Goal: Task Accomplishment & Management: Manage account settings

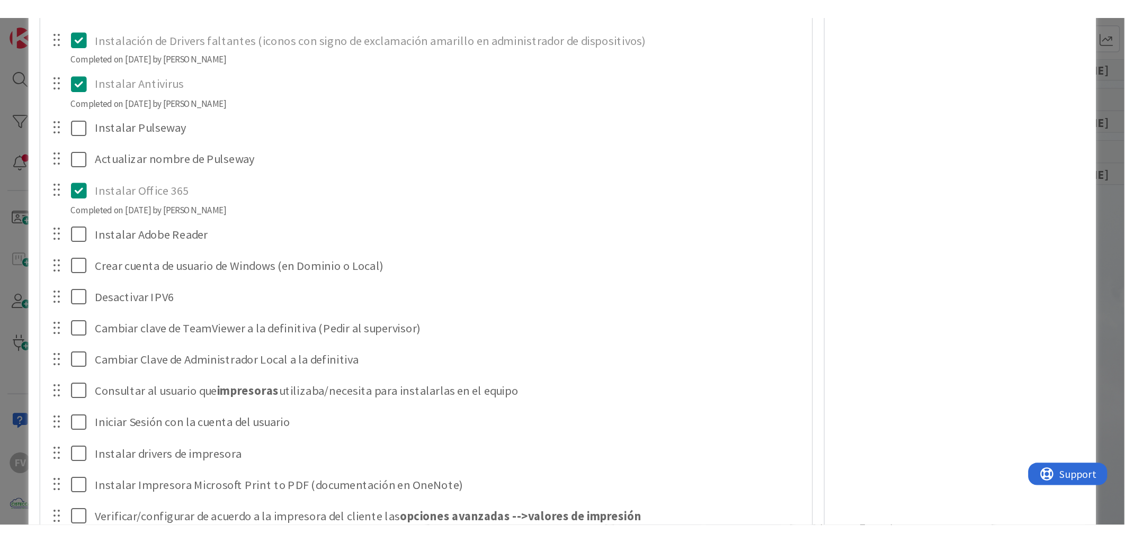
scroll to position [1177, 0]
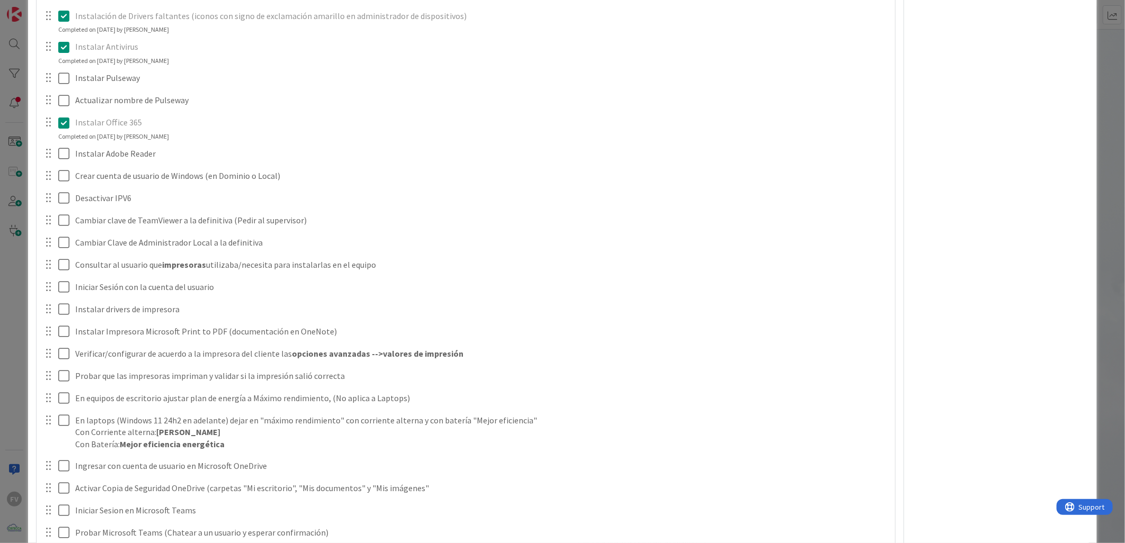
click at [26, 88] on div "ID 3539 OPERACIONES [PERSON_NAME] Title 66 / 128 #GOLD - EN - UV - HYG-CDE-04-L…" at bounding box center [562, 271] width 1125 height 543
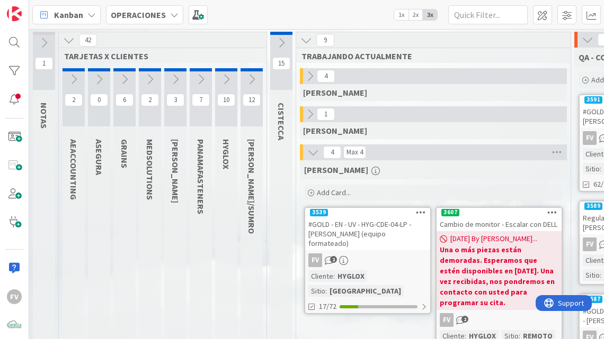
scroll to position [59, 0]
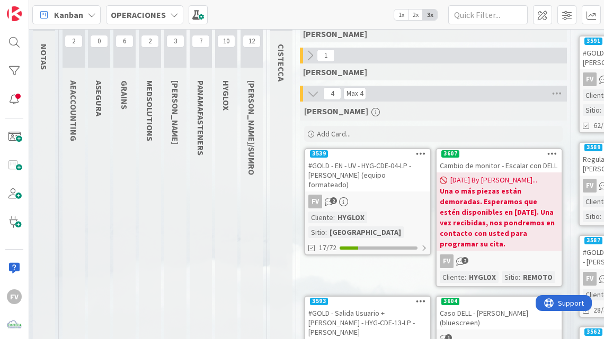
click at [539, 212] on b "Una o más piezas están demoradas. Esperamos que estén disponibles en [DATE]. Un…" at bounding box center [499, 218] width 119 height 64
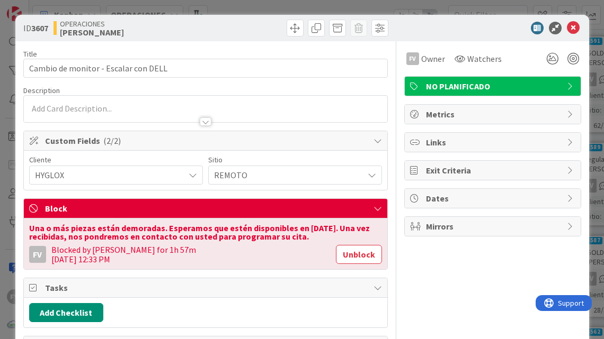
click at [115, 173] on span "HYGLOX" at bounding box center [107, 175] width 144 height 15
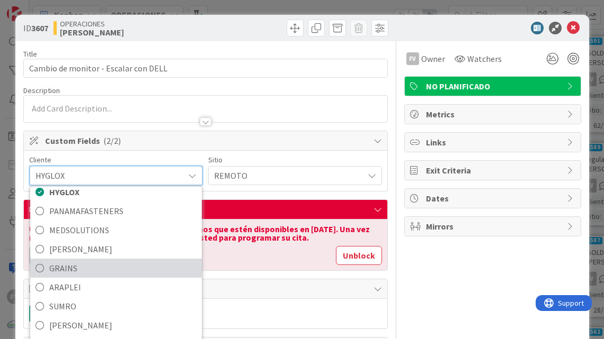
scroll to position [45, 0]
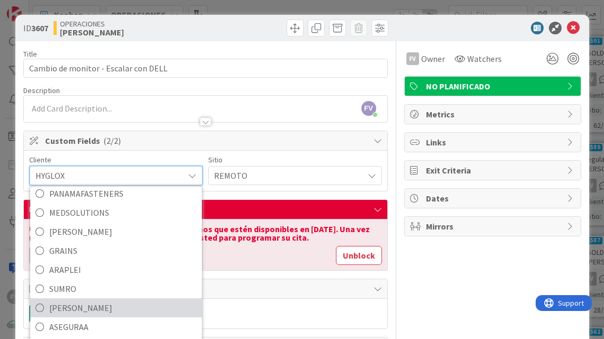
click at [85, 301] on span "[PERSON_NAME]" at bounding box center [122, 308] width 147 height 16
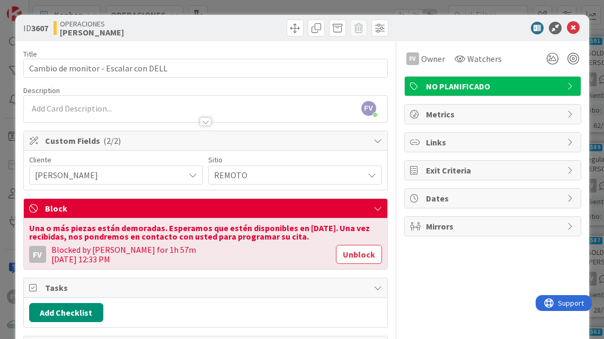
click at [92, 178] on span "[PERSON_NAME]" at bounding box center [107, 175] width 144 height 15
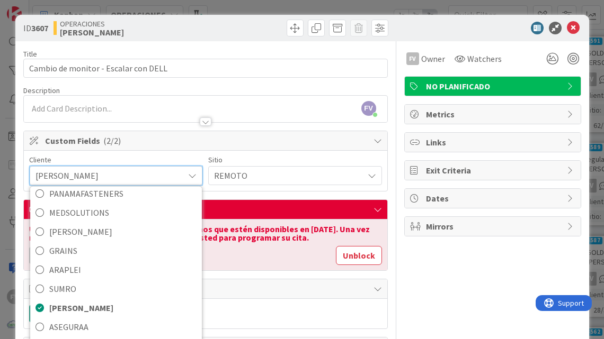
scroll to position [56, 0]
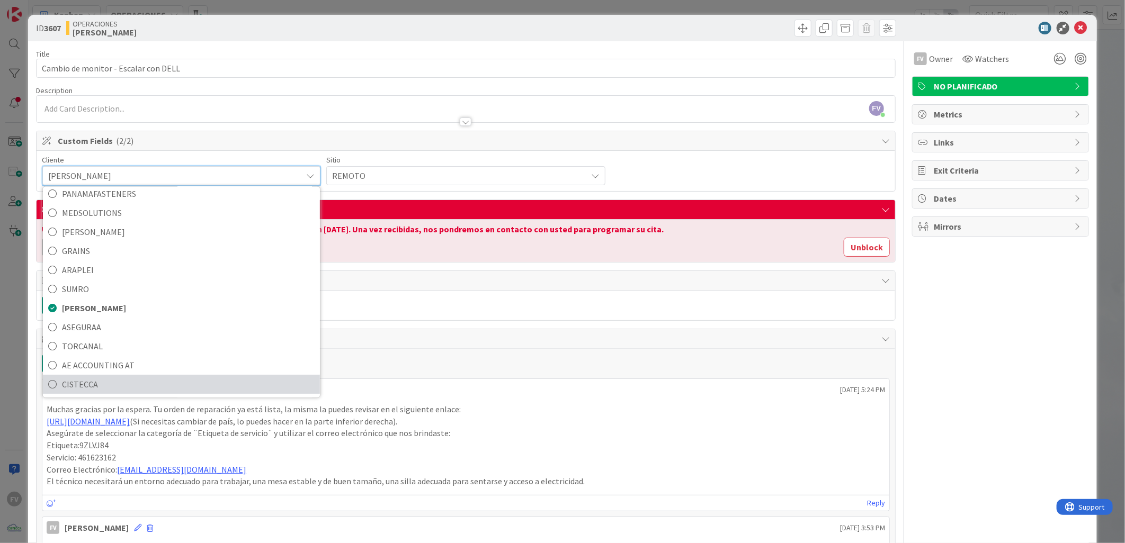
click at [102, 360] on span "CISTECCA" at bounding box center [188, 385] width 253 height 16
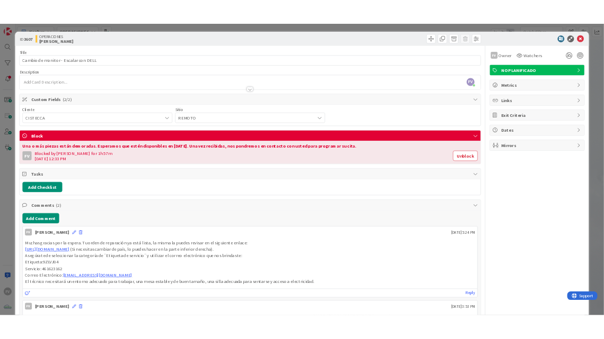
scroll to position [59, 0]
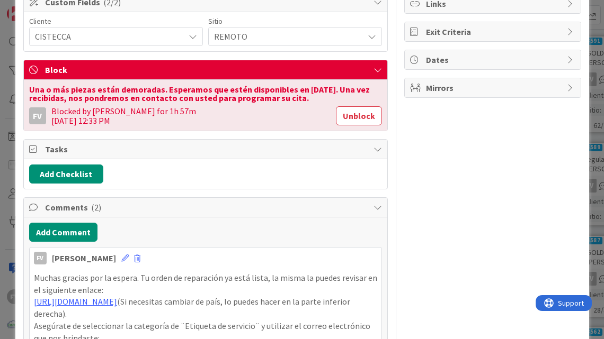
click at [113, 204] on span "Comments ( 2 )" at bounding box center [206, 207] width 323 height 13
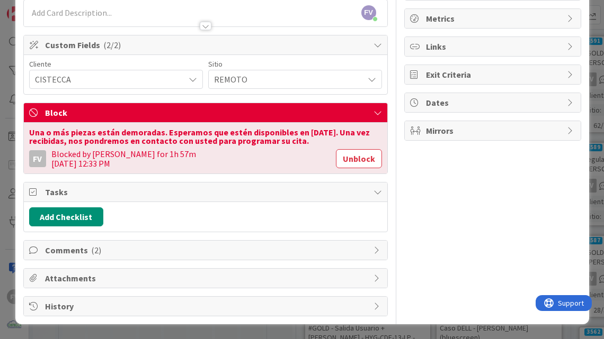
drag, startPoint x: 118, startPoint y: 152, endPoint x: 124, endPoint y: 162, distance: 11.5
click at [124, 162] on div "Blocked by [PERSON_NAME] for 1h 57m [DATE] 12:33 PM" at bounding box center [190, 158] width 279 height 19
drag, startPoint x: 124, startPoint y: 162, endPoint x: 129, endPoint y: 183, distance: 22.1
click at [129, 183] on div "Tasks" at bounding box center [205, 193] width 363 height 20
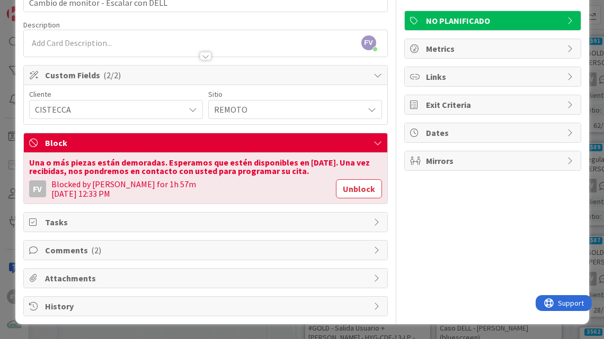
drag, startPoint x: 20, startPoint y: 131, endPoint x: 29, endPoint y: 136, distance: 9.9
click at [20, 131] on div "ID 3607 OPERACIONES [PERSON_NAME] Title 36 / 128 Cambio de monitor - Escalar co…" at bounding box center [301, 136] width 573 height 375
click at [11, 126] on div "ID 3607 OPERACIONES [PERSON_NAME] Title 36 / 128 Cambio de monitor - Escalar co…" at bounding box center [302, 169] width 604 height 339
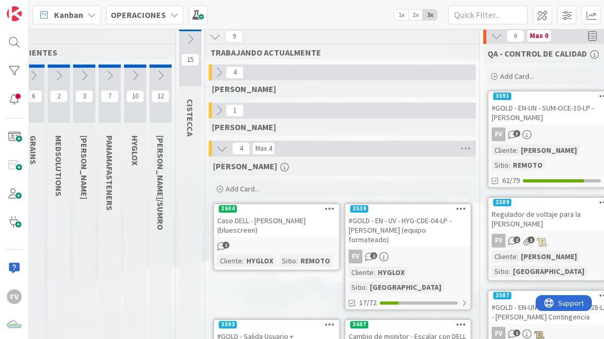
scroll to position [0, 91]
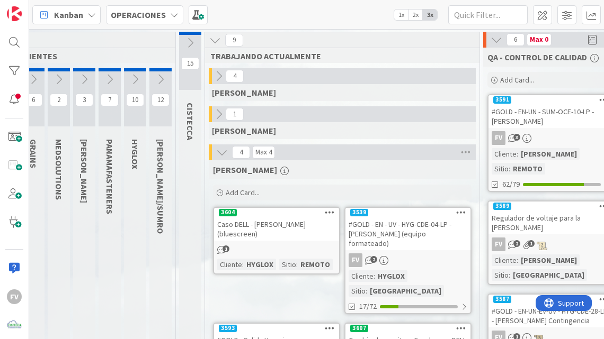
click at [196, 35] on button at bounding box center [190, 43] width 22 height 16
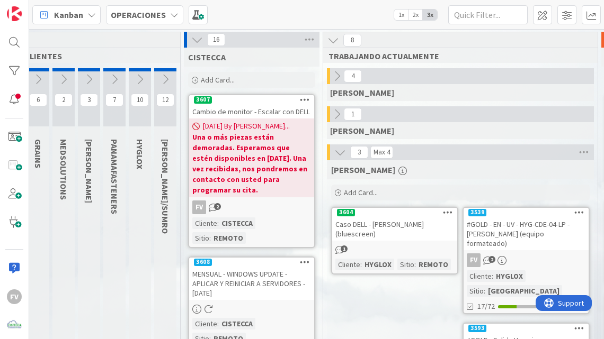
scroll to position [0, 85]
click at [195, 41] on icon at bounding box center [198, 40] width 12 height 12
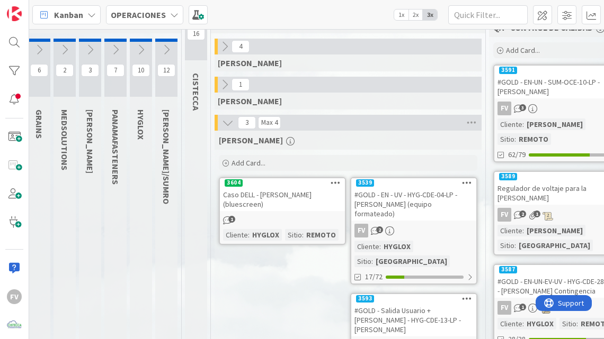
scroll to position [59, 85]
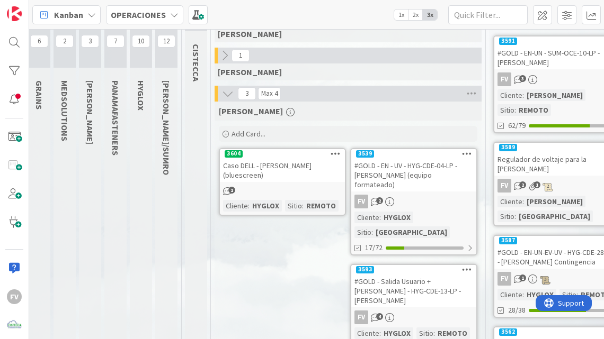
click at [171, 271] on div "12 [PERSON_NAME]/SUMRO" at bounding box center [166, 310] width 22 height 601
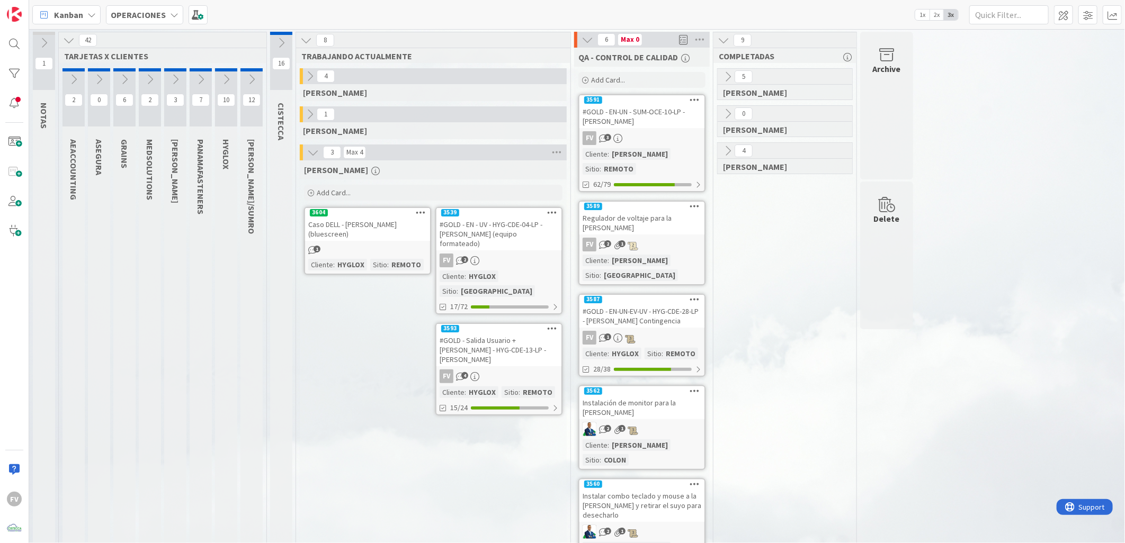
scroll to position [0, 0]
click at [583, 44] on icon at bounding box center [587, 40] width 12 height 12
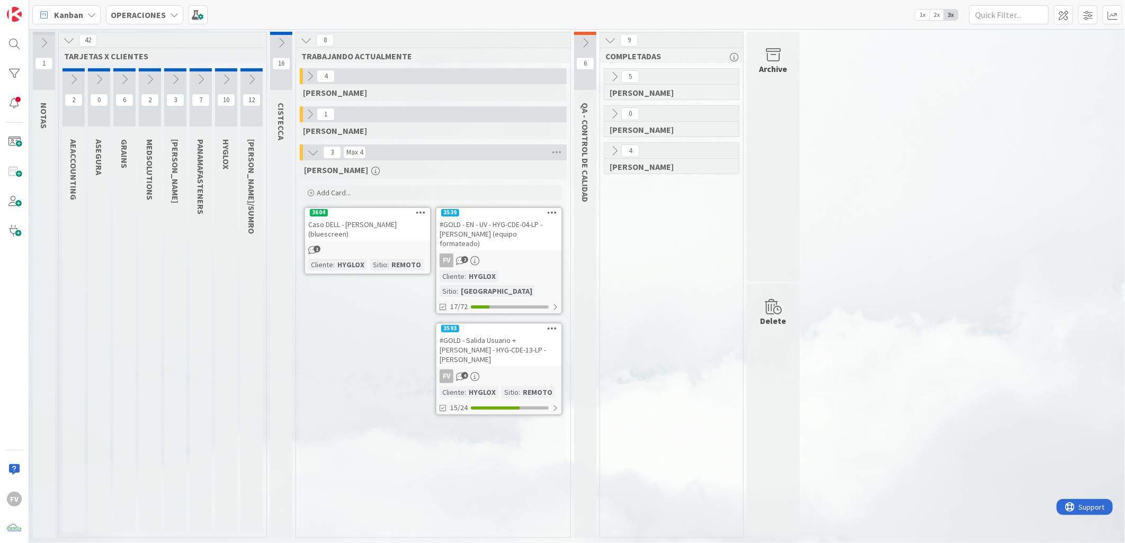
click at [248, 75] on icon at bounding box center [252, 80] width 12 height 12
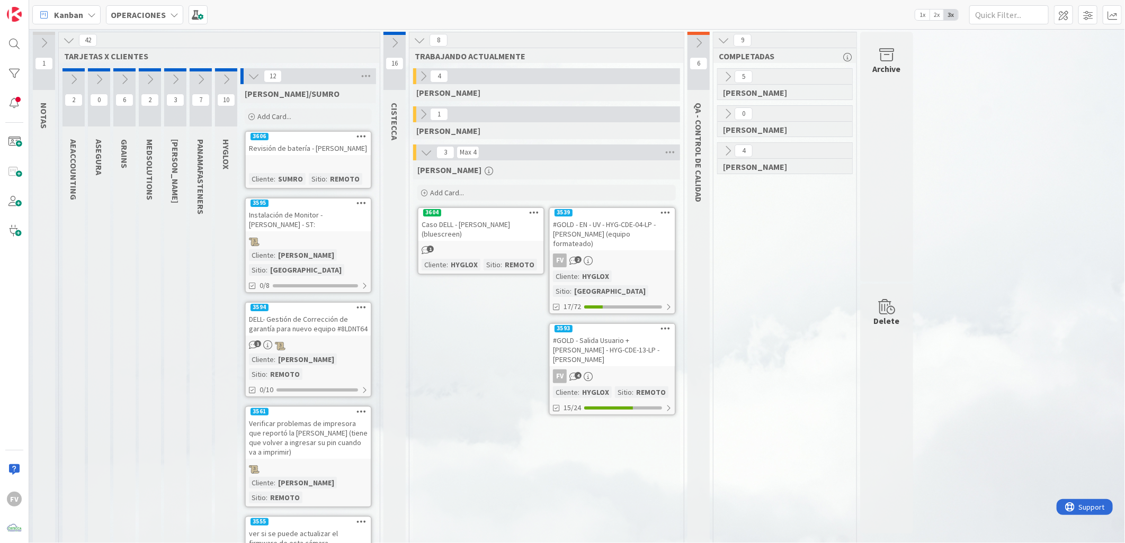
click at [253, 76] on icon at bounding box center [254, 76] width 12 height 12
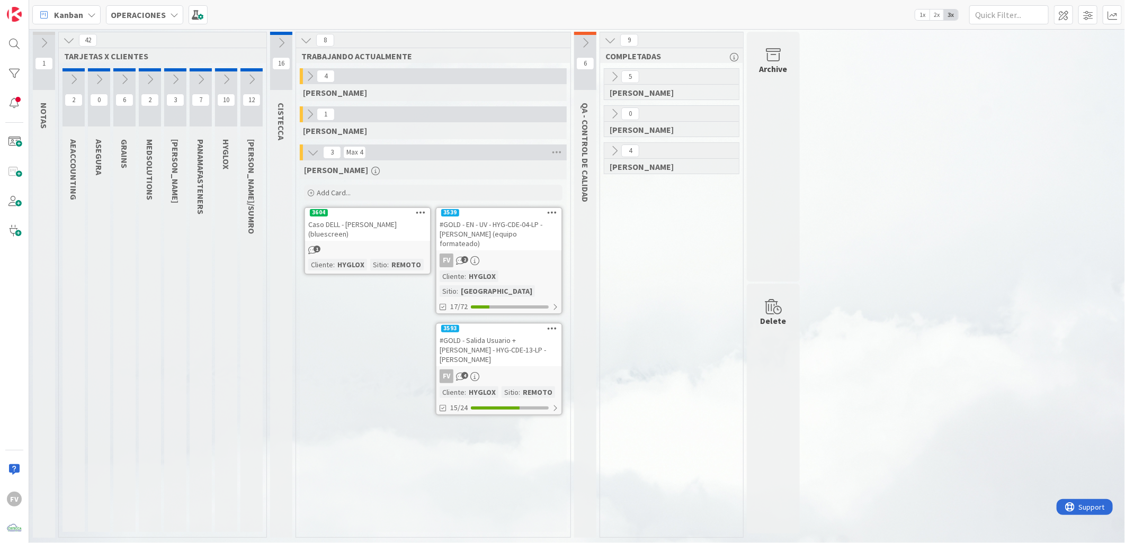
click at [214, 79] on div "10 HYGLOX" at bounding box center [225, 302] width 25 height 469
click at [219, 79] on button at bounding box center [226, 79] width 22 height 16
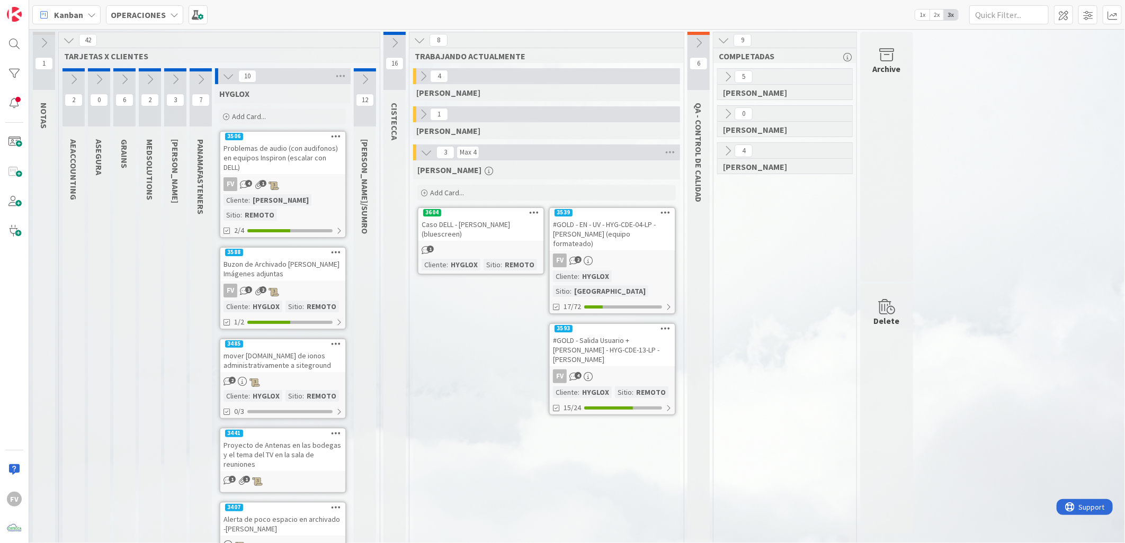
click at [308, 257] on div "Buzon de Archivado [PERSON_NAME] Imágenes adjuntas" at bounding box center [282, 268] width 125 height 23
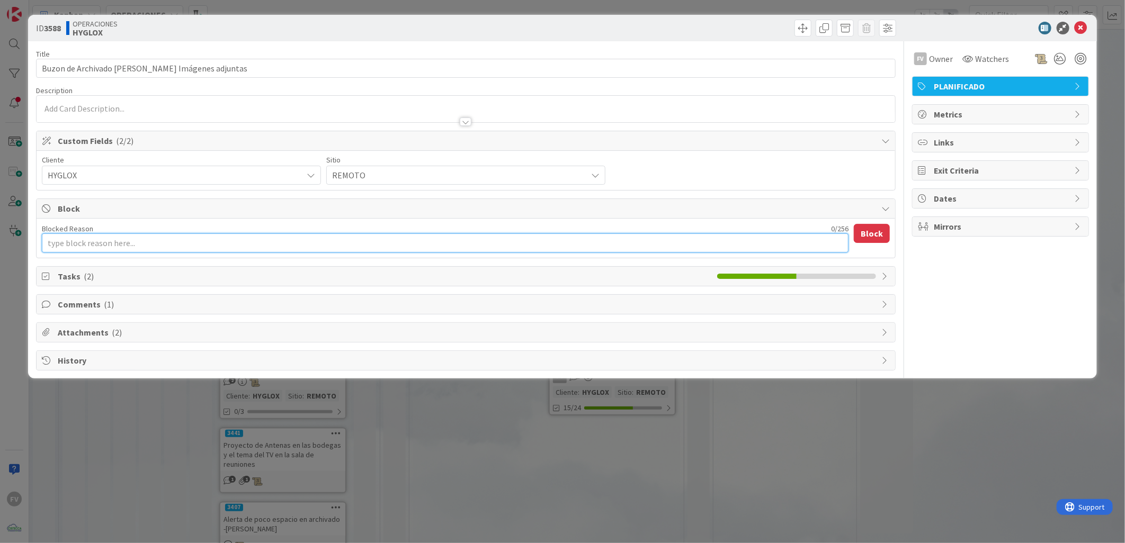
click at [114, 237] on textarea "Blocked Reason" at bounding box center [445, 243] width 806 height 19
type textarea "x"
type textarea "A"
type textarea "x"
type textarea "Ag"
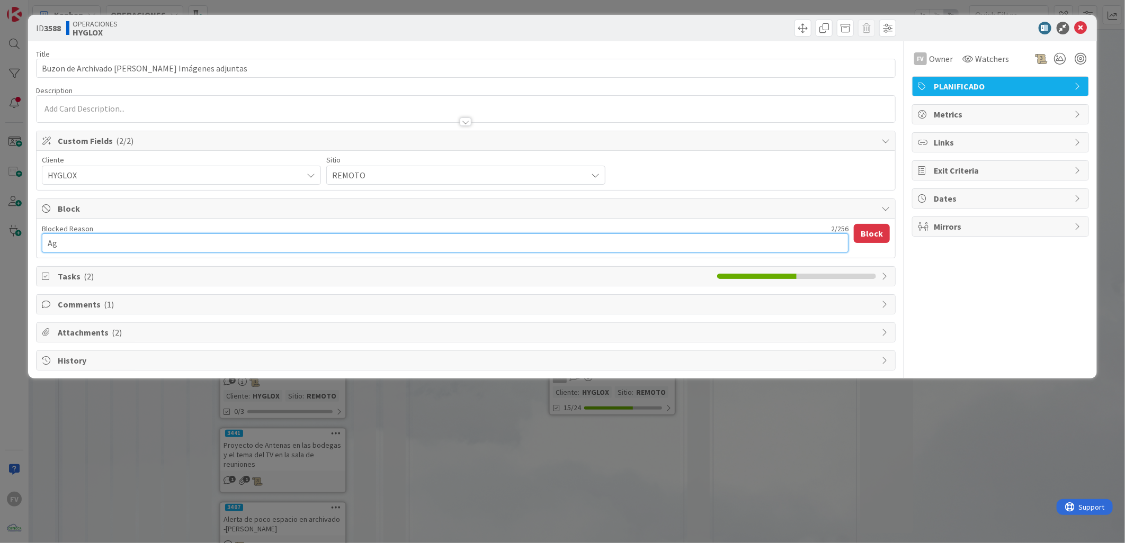
type textarea "x"
type textarea "Age"
type textarea "x"
type textarea "Agen"
type textarea "x"
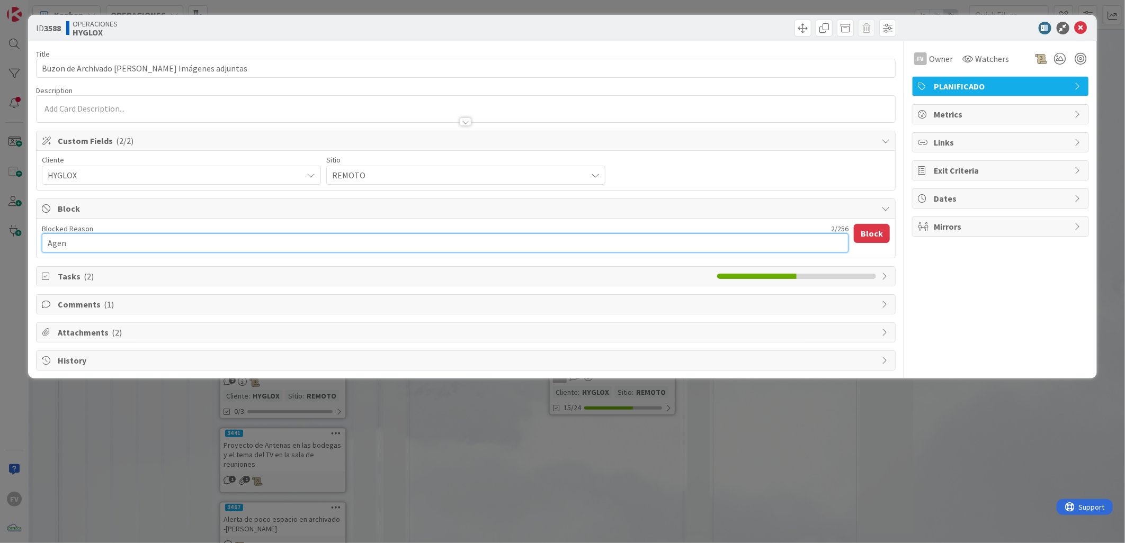
type textarea "Agend"
type textarea "x"
type textarea "Agenda"
type textarea "x"
type textarea "Agendad"
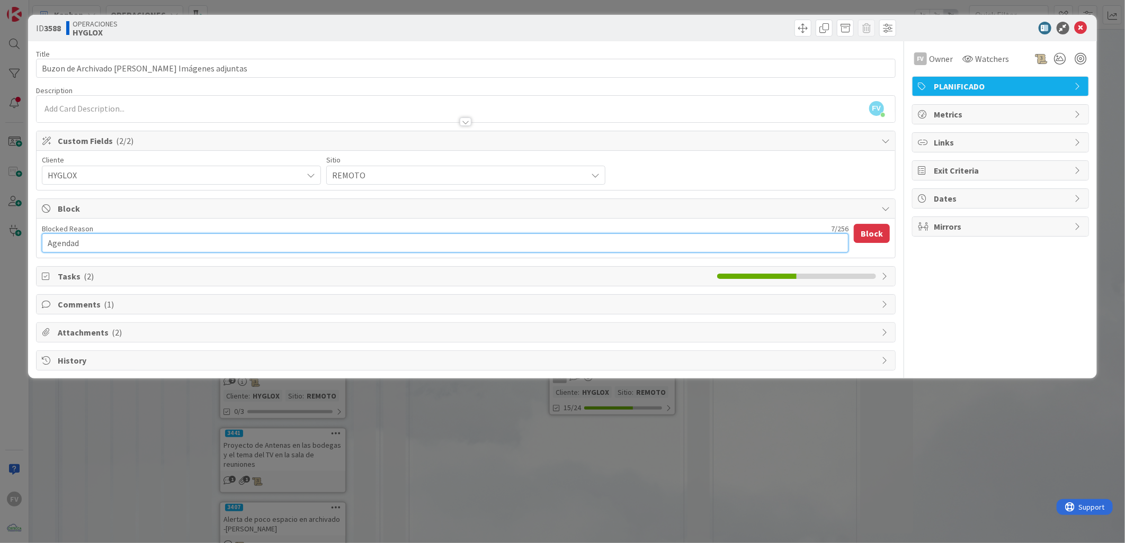
type textarea "x"
type textarea "Agendado"
type textarea "x"
type textarea "Agendado v"
type textarea "x"
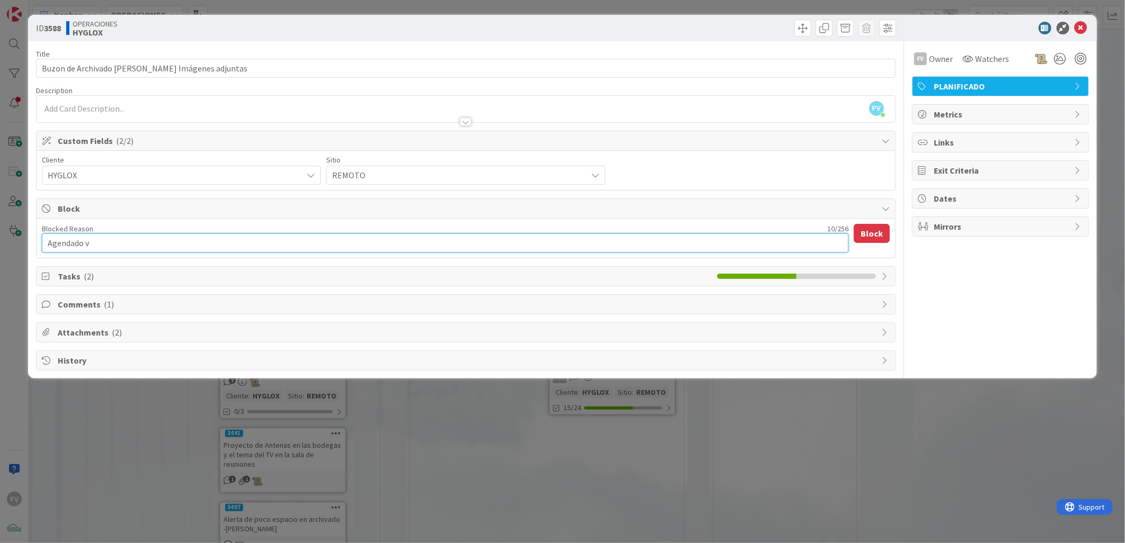
type textarea "Agendado ve"
type textarea "x"
type textarea "Agendado ver"
type textarea "x"
type textarea "Agendado verl"
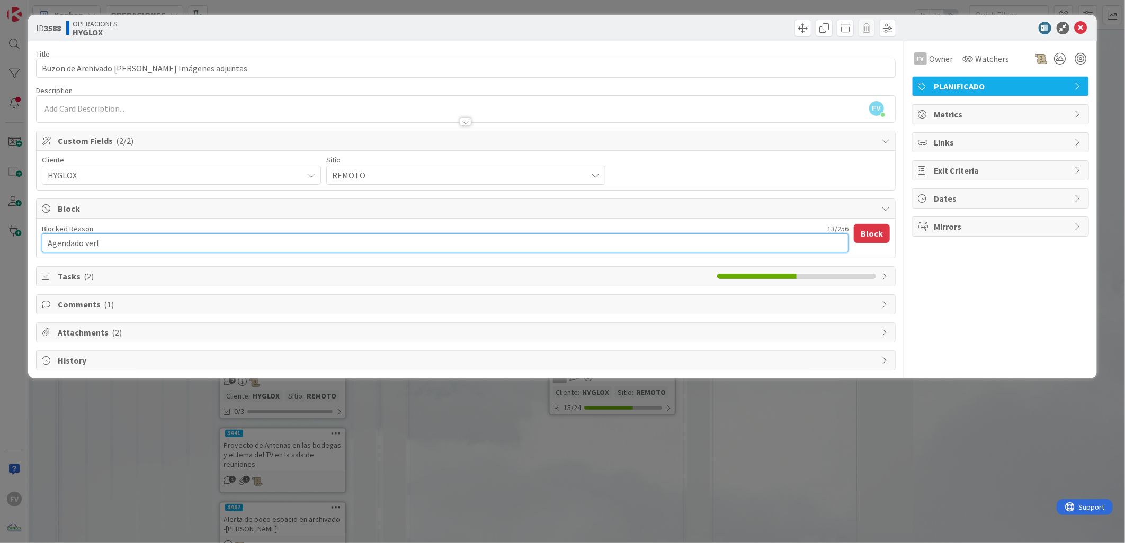
type textarea "x"
type textarea "Agendado verlo"
type textarea "x"
type textarea "Agendado verlo"
type textarea "x"
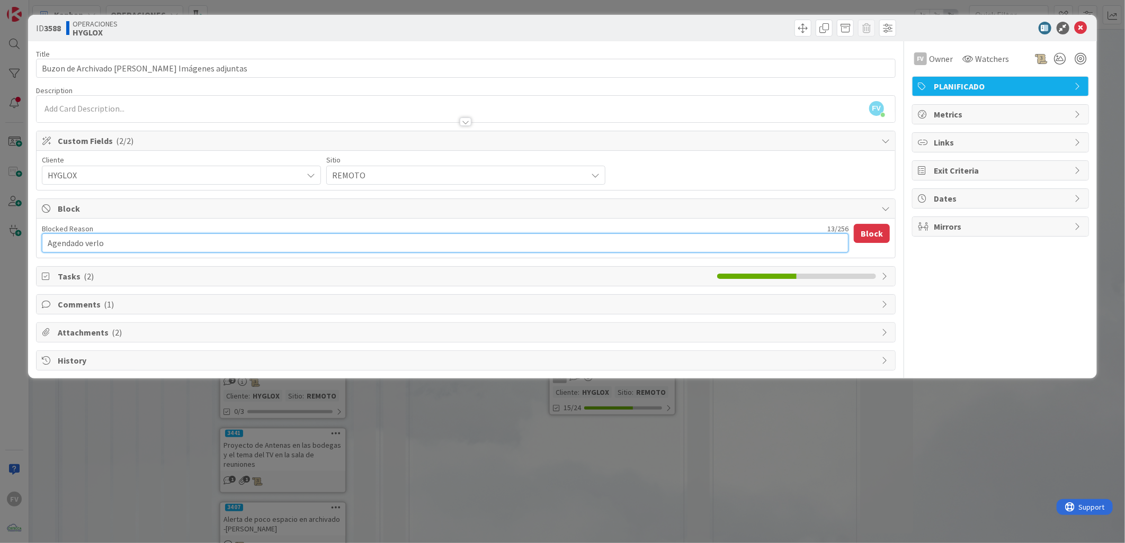
type textarea "Agendado verlo e"
type textarea "x"
type textarea "Agendado verlo"
type textarea "x"
type textarea "Agendado verlo h"
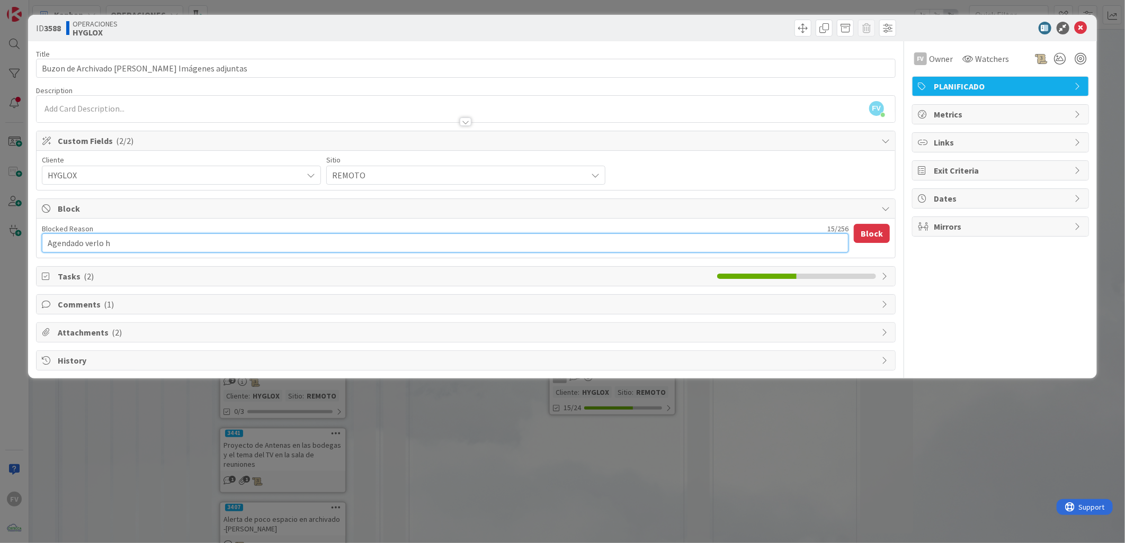
type textarea "x"
type textarea "Agendado verlo ho"
type textarea "x"
type textarea "Agendado verlo [DATE]"
type textarea "x"
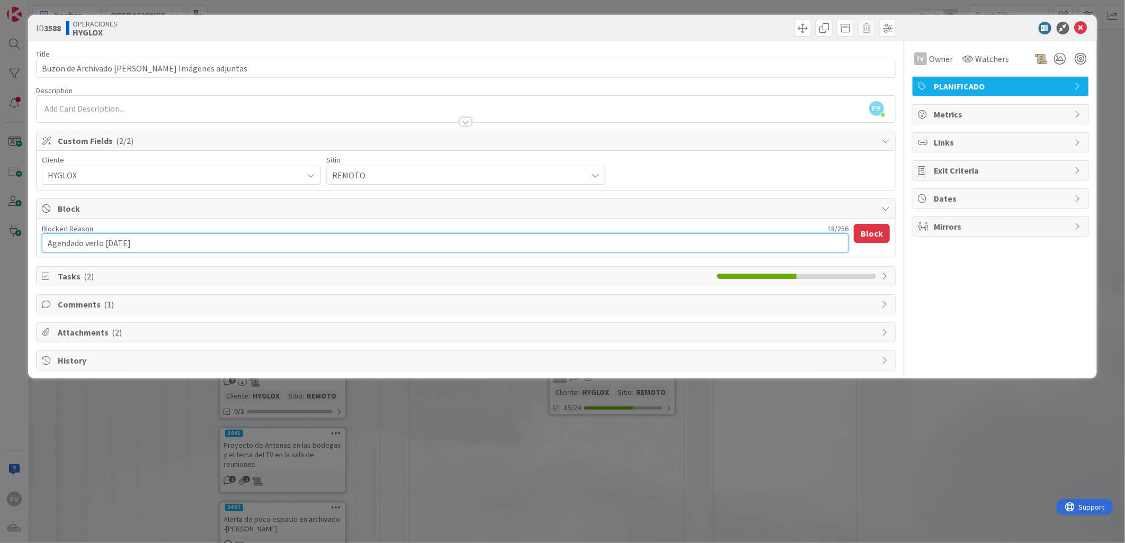
type textarea "Agendado verlo [DATE]"
type textarea "x"
type textarea "Agendado verlo [DATE] a"
type textarea "x"
type textarea "Agendado verlo [DATE] al"
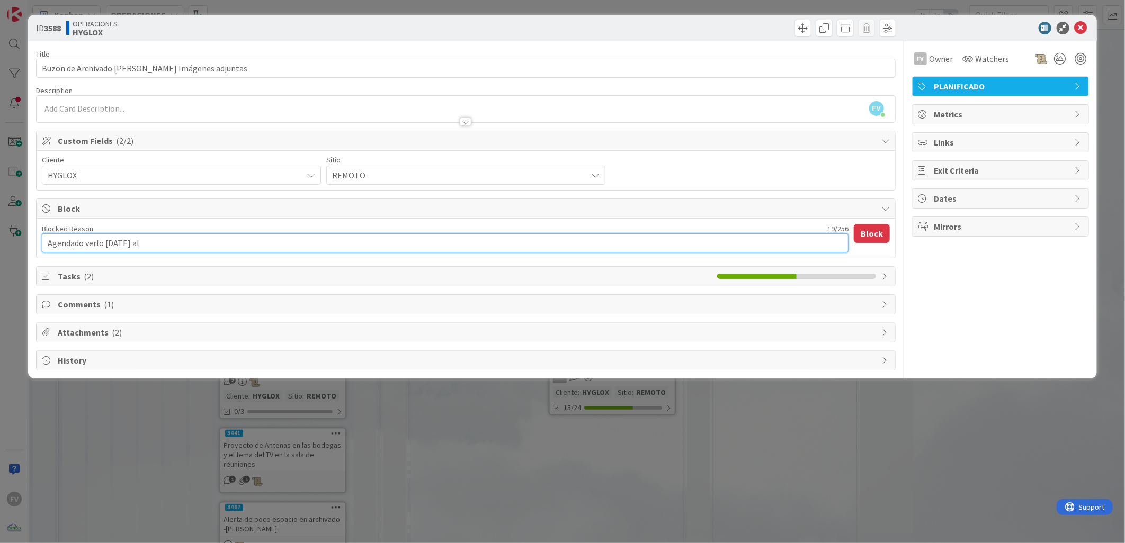
type textarea "x"
type textarea "Agendado verlo [DATE] al"
type textarea "x"
type textarea "Agendado verlo [DATE] al a"
type textarea "x"
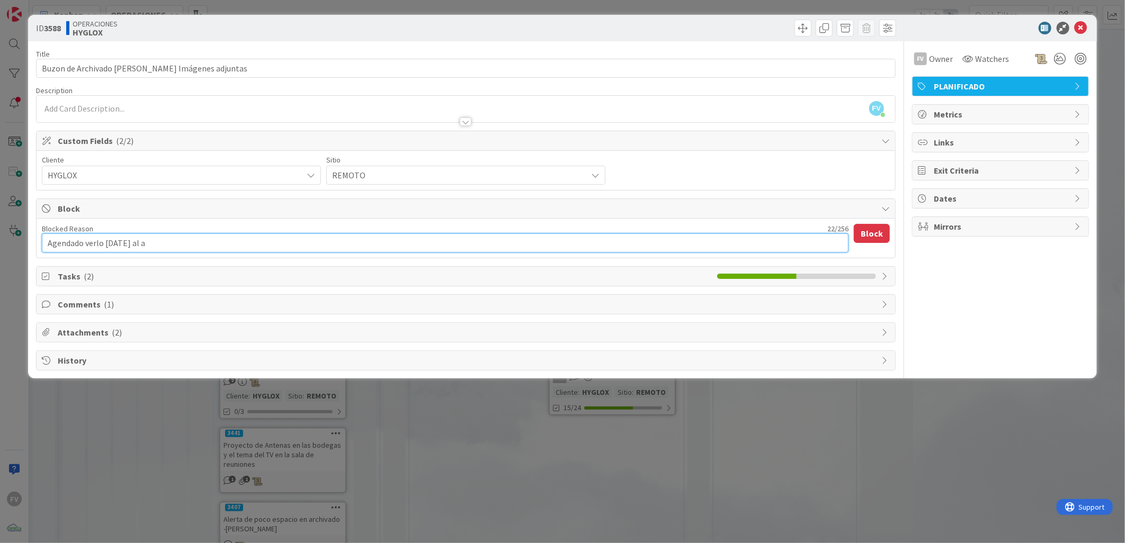
type textarea "Agendado verlo [DATE] al as"
type textarea "x"
type textarea "Agendado verlo [DATE] al as"
type textarea "x"
type textarea "Agendado verlo [DATE] al as"
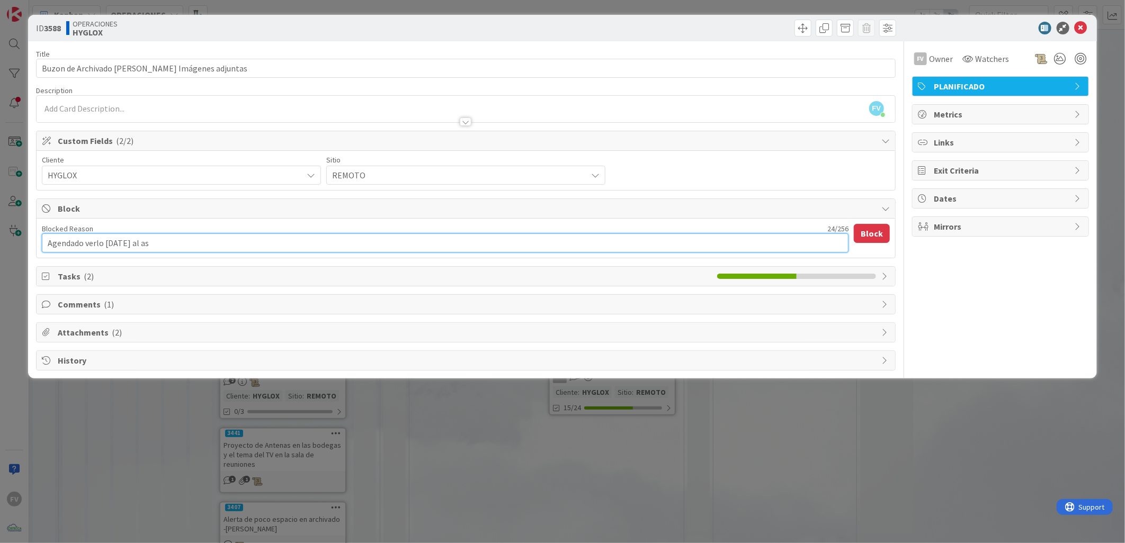
type textarea "x"
type textarea "Agendado verlo [DATE] al a"
type textarea "x"
type textarea "Agendado verlo [DATE] al"
type textarea "x"
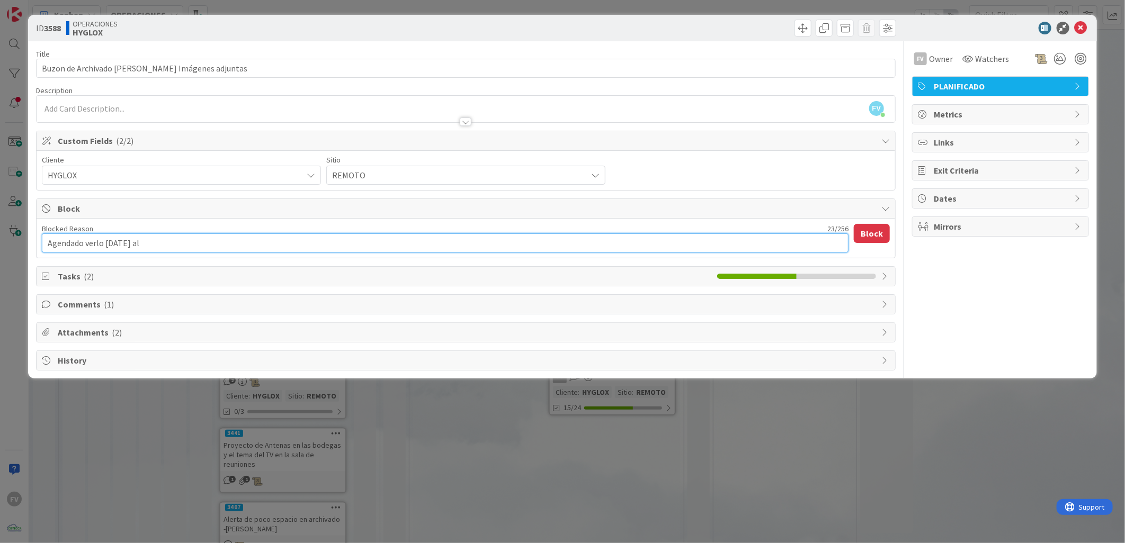
type textarea "Agendado verlo [DATE] al"
type textarea "x"
type textarea "Agendado verlo [DATE] a"
type textarea "x"
type textarea "Agendado verlo [DATE] al"
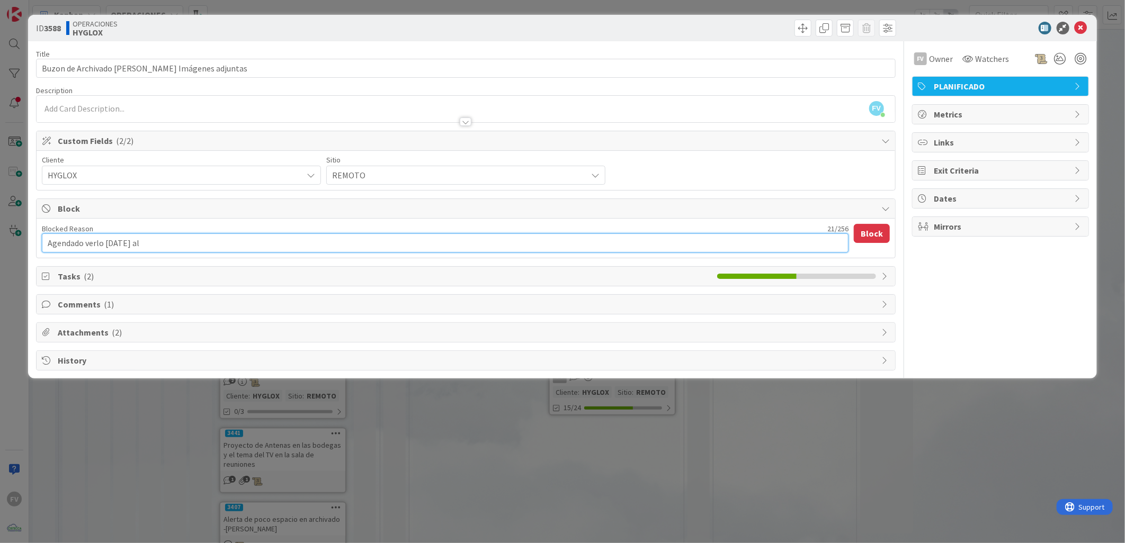
type textarea "x"
type textarea "Agendado verlo [DATE] al"
type textarea "x"
type textarea "Agendado verlo [DATE] al f"
type textarea "x"
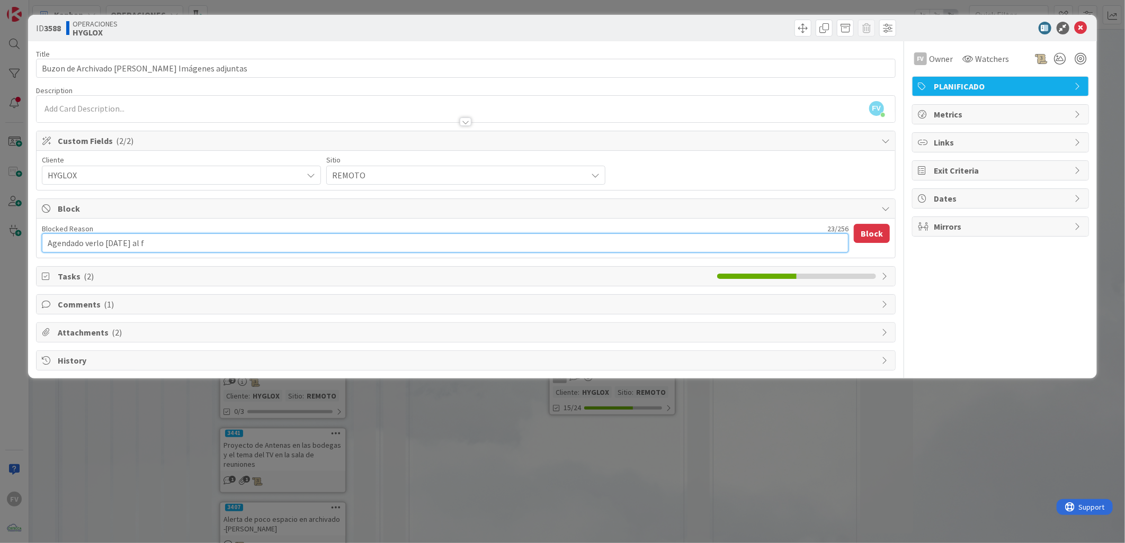
type textarea "Agendado verlo [DATE] al fi"
type textarea "x"
type textarea "Agendado verlo [DATE] al fin"
type textarea "x"
type textarea "Agendado verlo [DATE] al fina"
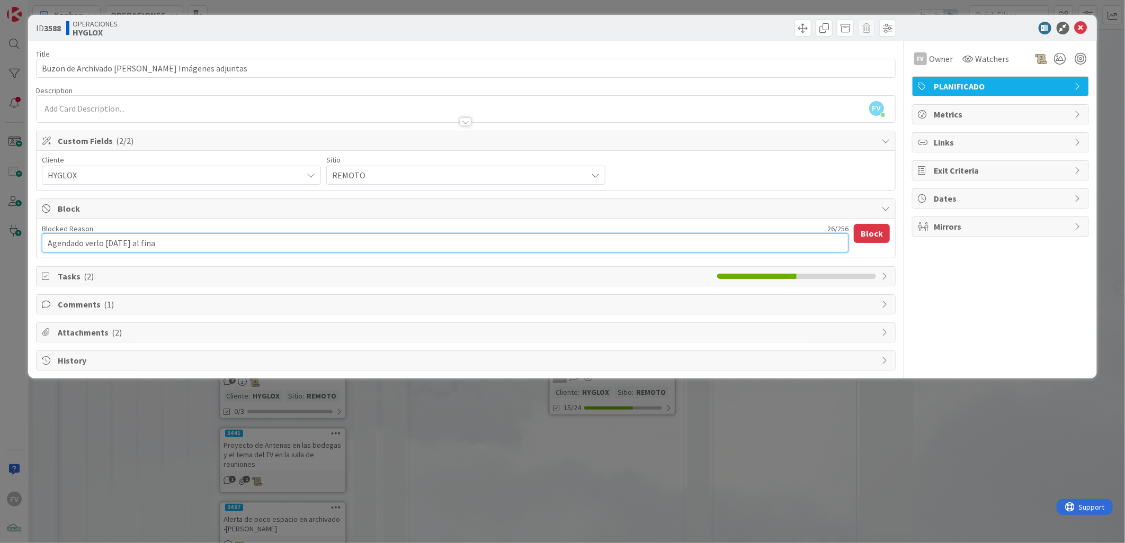
type textarea "x"
type textarea "Agendado verlo [DATE] al final"
type textarea "x"
type textarea "Agendado verlo [DATE] al final"
type textarea "x"
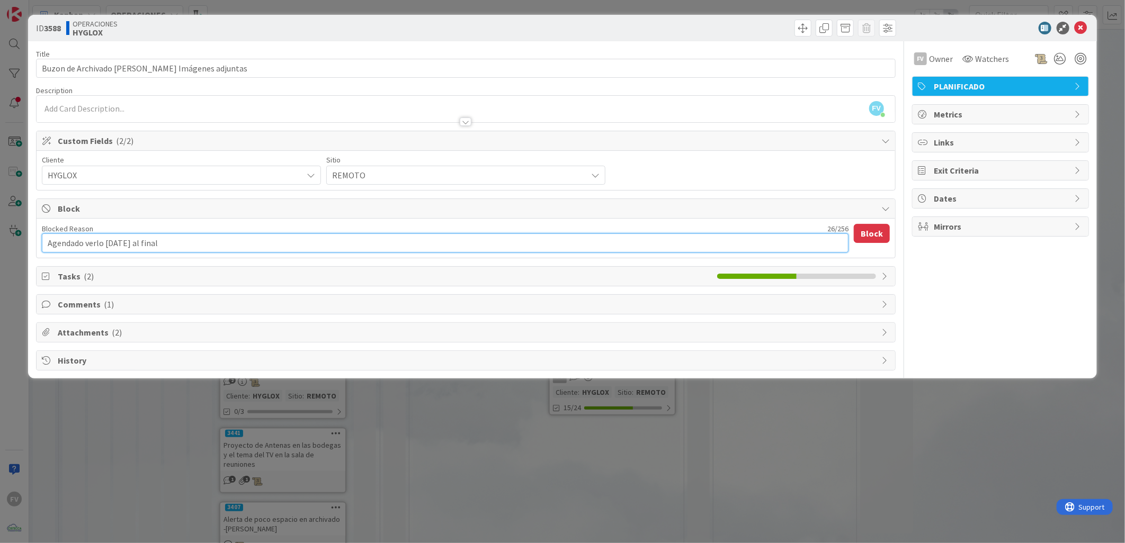
type textarea "Agendado verlo [DATE] al final d"
type textarea "x"
type textarea "Agendado verlo [DATE] al final de"
type textarea "x"
type textarea "Agendado verlo [DATE] al final de"
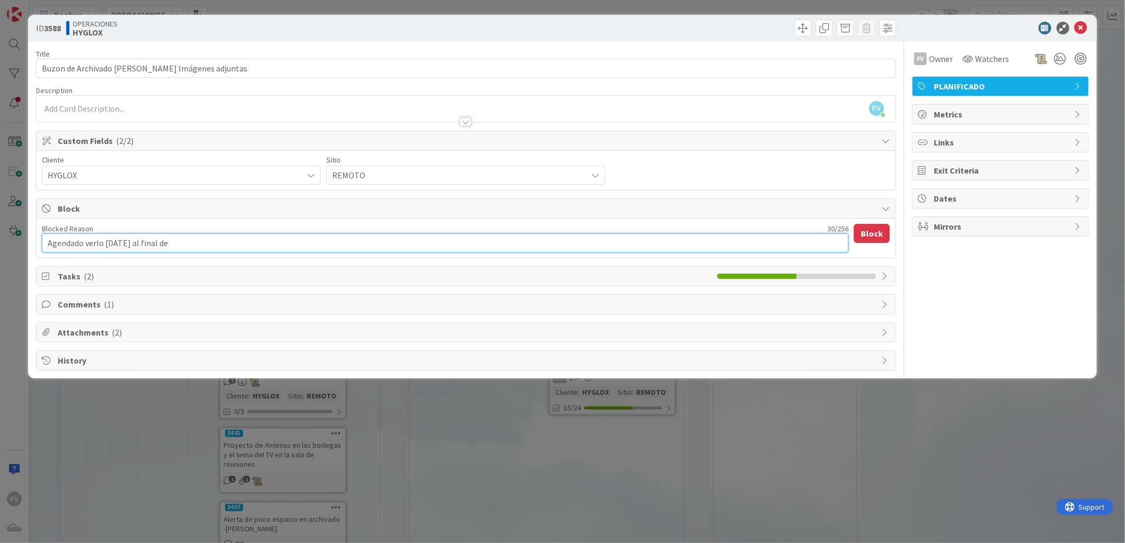
type textarea "x"
type textarea "Agendado verlo [DATE] al final de l"
type textarea "x"
type textarea "Agendado verlo [DATE] al final de"
type textarea "x"
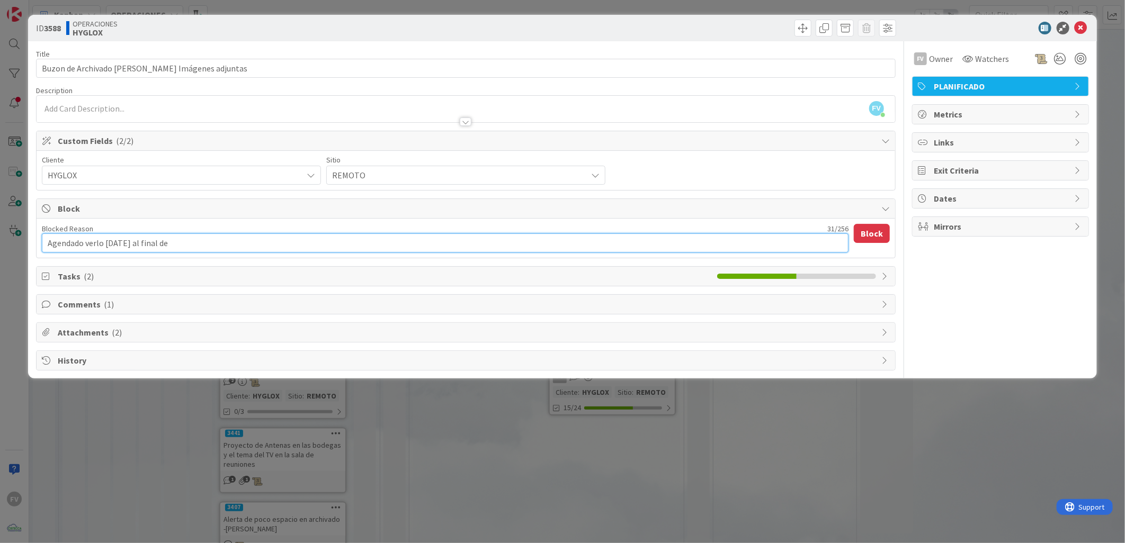
type textarea "Agendado verlo [DATE] al final de"
type textarea "x"
type textarea "Agendado verlo [DATE] al final del"
type textarea "x"
type textarea "Agendado verlo [DATE] al final del"
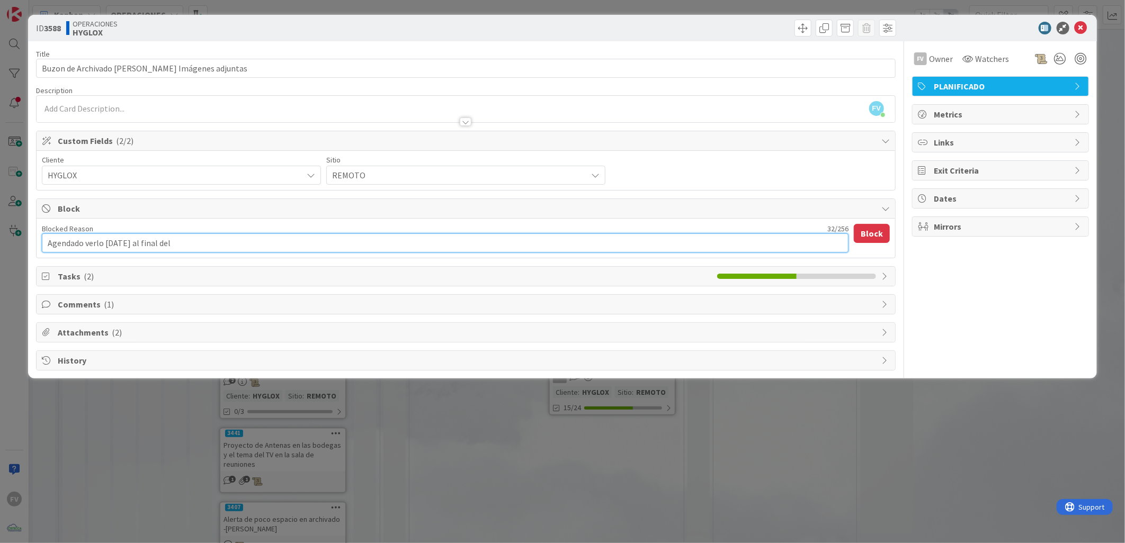
type textarea "x"
type textarea "Agendado verlo [DATE] al final del d"
type textarea "x"
type textarea "Agendado verlo [DATE] al final del di"
type textarea "x"
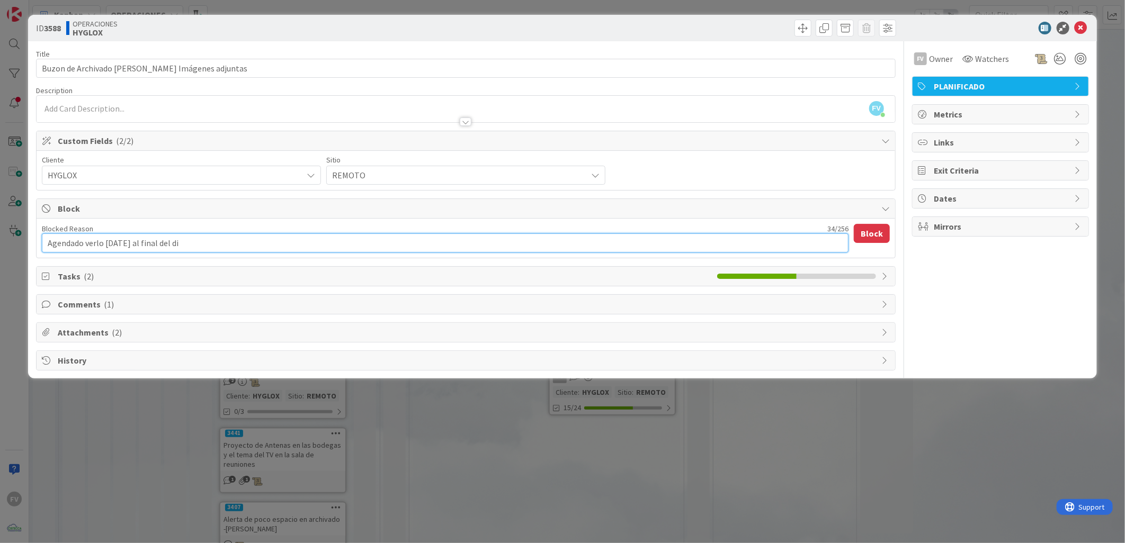
type textarea "Agendado verlo [DATE] al final del dia"
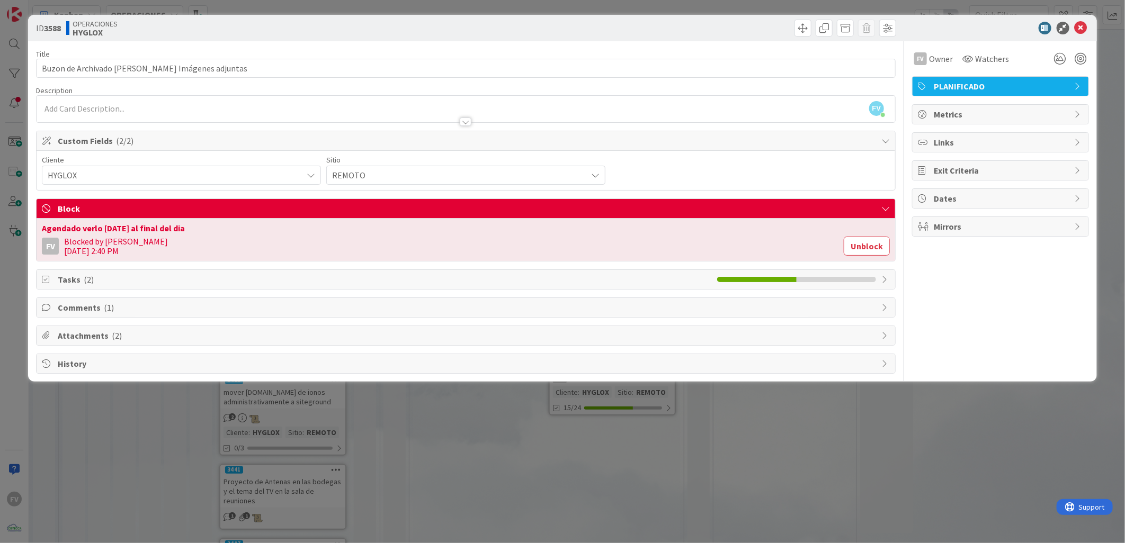
click at [277, 360] on div "ID 3588 OPERACIONES HYGLOX Title 51 / 128 Buzon de Archivado [PERSON_NAME] Imág…" at bounding box center [562, 271] width 1125 height 543
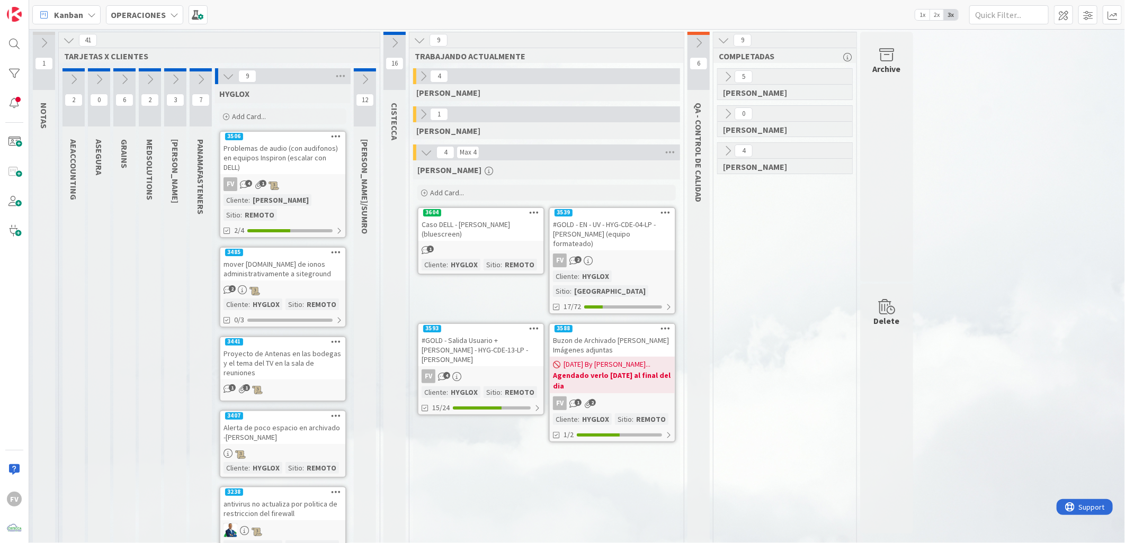
click at [223, 82] on button at bounding box center [228, 76] width 14 height 14
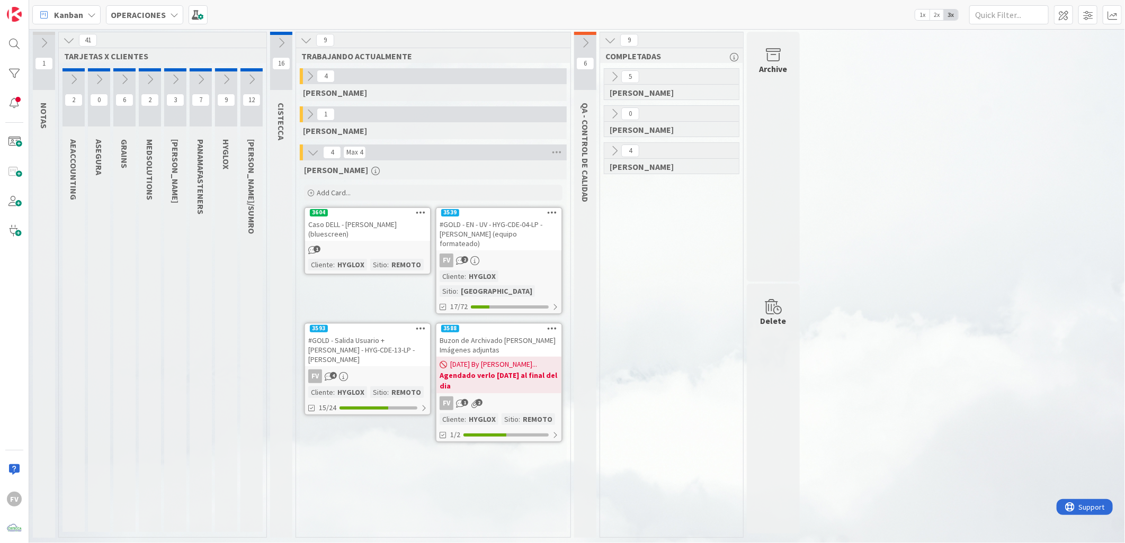
click at [247, 80] on icon at bounding box center [252, 80] width 12 height 12
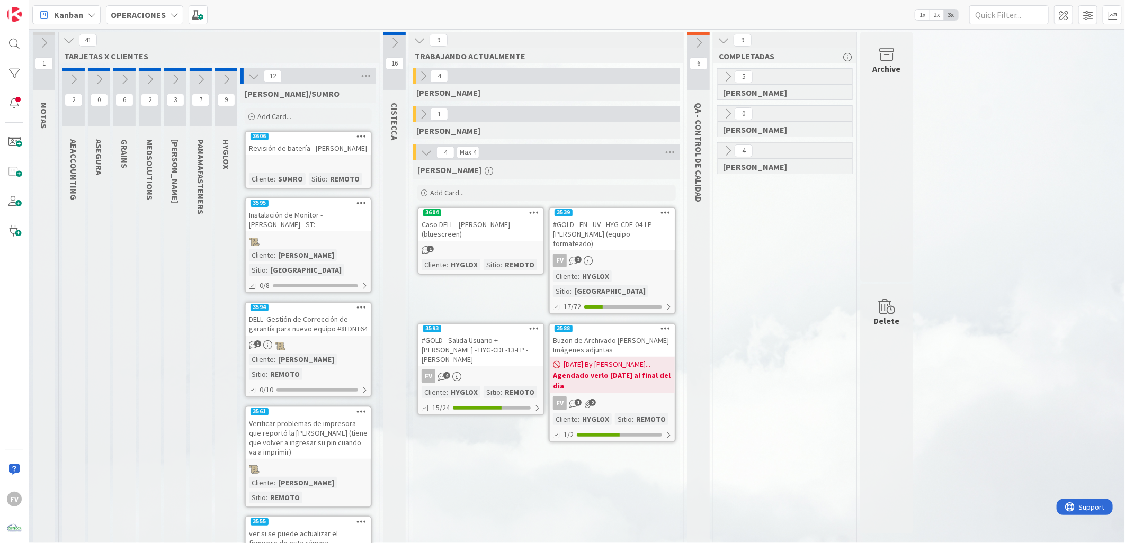
click at [289, 109] on div "Add Card..." at bounding box center [308, 117] width 127 height 16
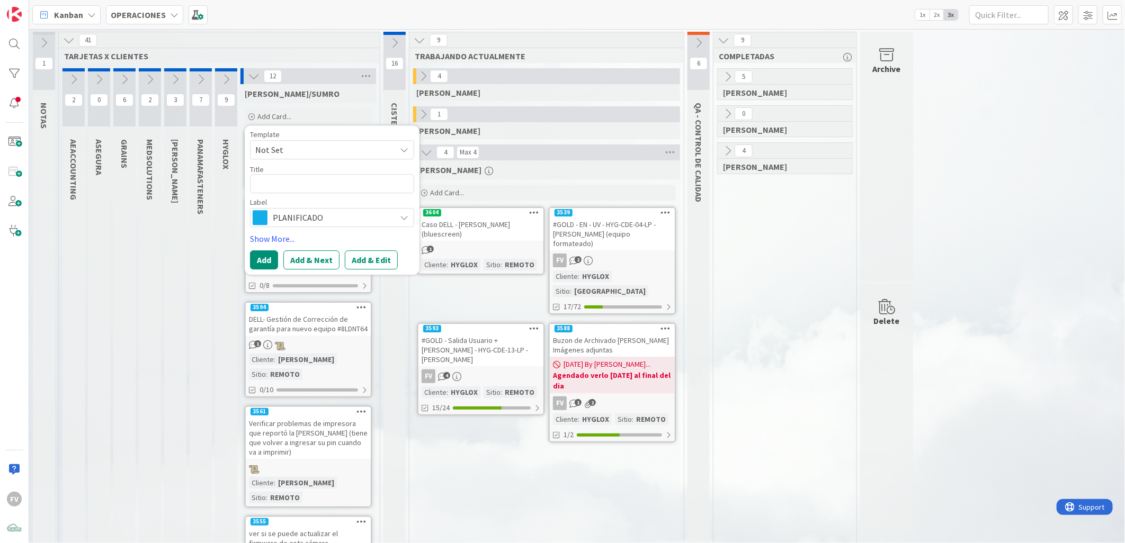
click at [292, 115] on div "Add Card..." at bounding box center [308, 117] width 127 height 16
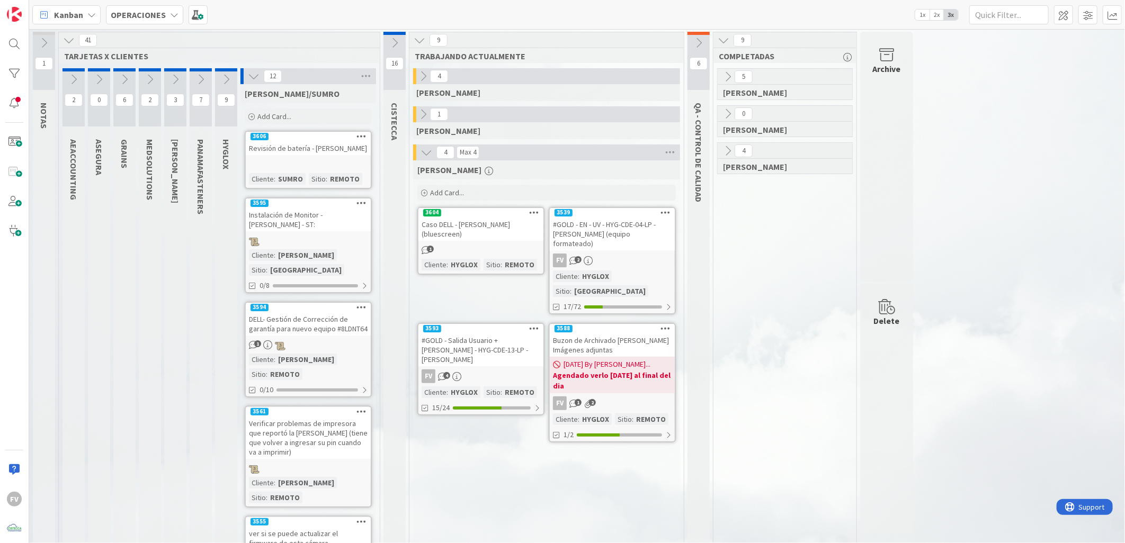
click at [292, 115] on div "Add Card..." at bounding box center [308, 117] width 127 height 16
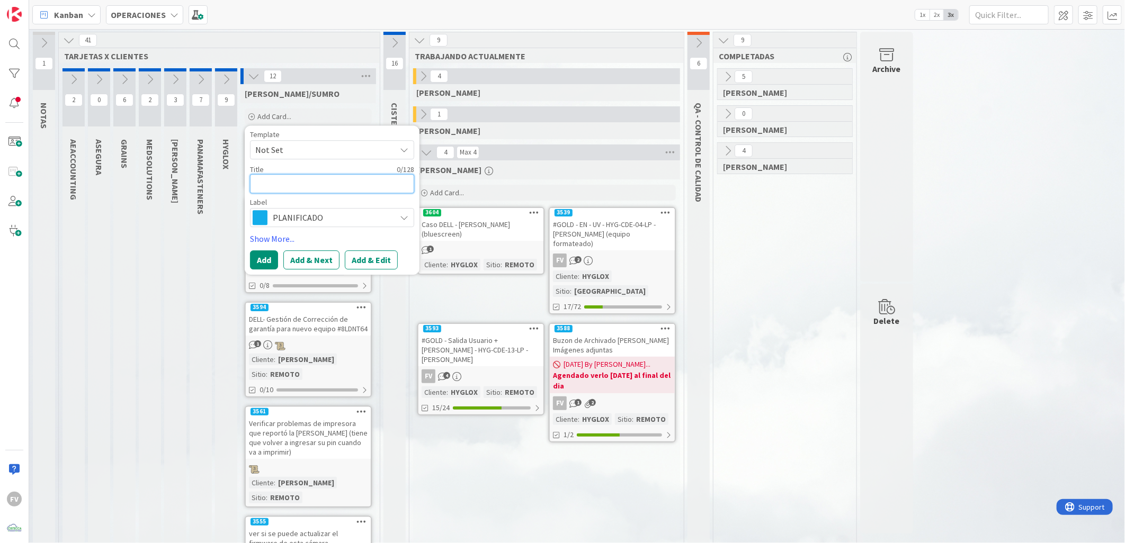
drag, startPoint x: 292, startPoint y: 115, endPoint x: 320, endPoint y: 186, distance: 77.0
click at [320, 186] on textarea at bounding box center [332, 183] width 164 height 19
type textarea "Re"
type textarea "x"
type textarea "Rev"
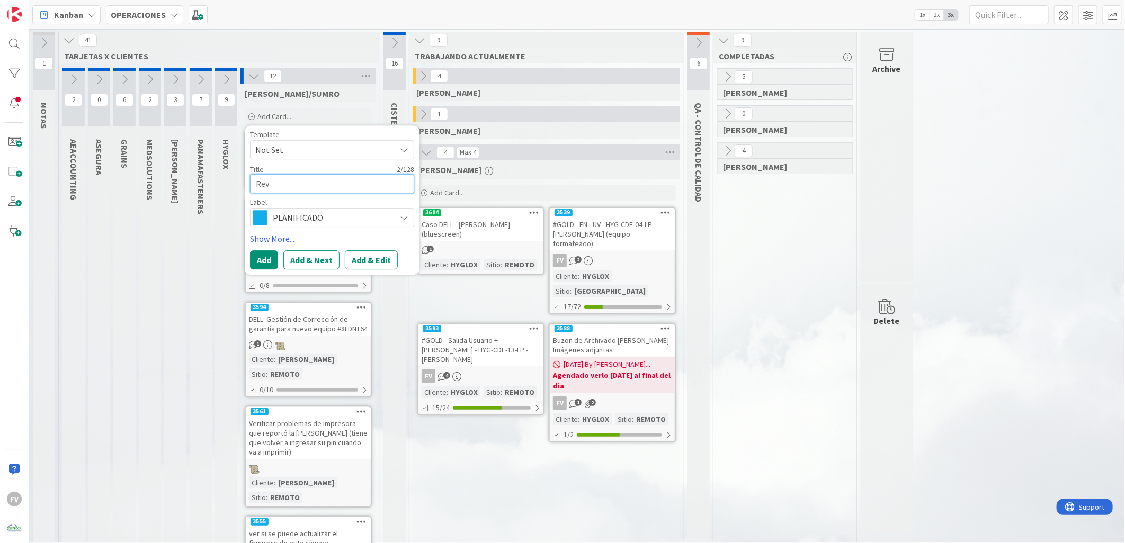
type textarea "x"
type textarea "Revi"
type textarea "x"
type textarea "Revis"
type textarea "x"
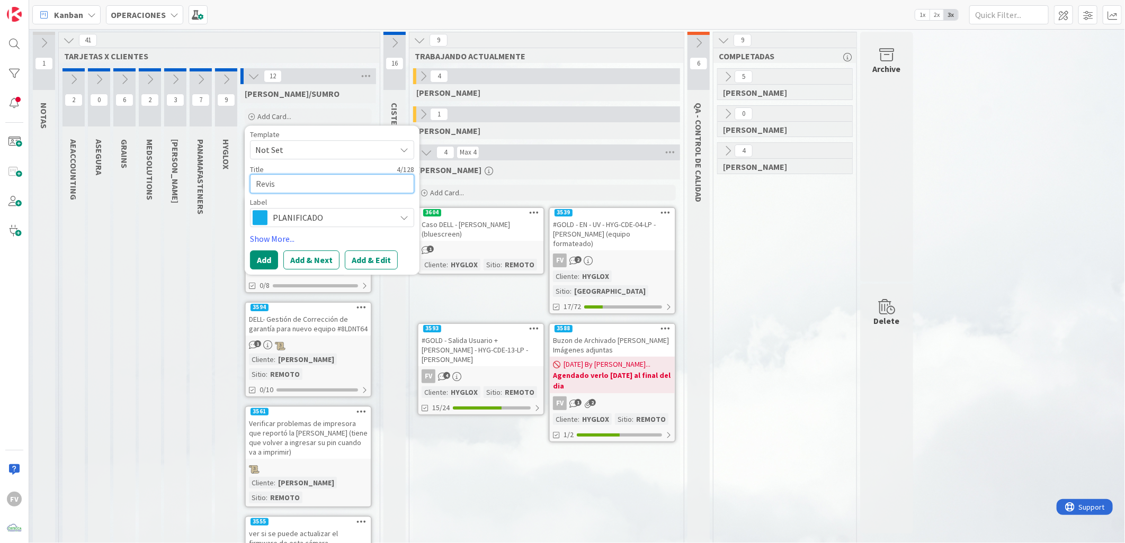
type textarea "Revisa"
type textarea "x"
type textarea "Revisar"
type textarea "x"
type textarea "Revisar"
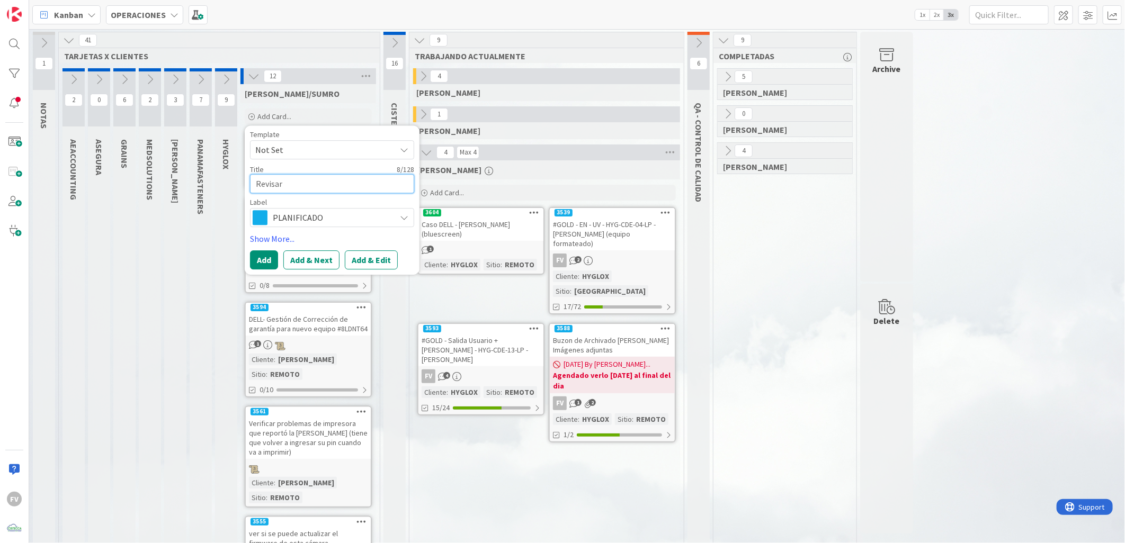
type textarea "x"
type textarea "Revisar c"
type textarea "x"
type textarea "Revisar cu"
type textarea "x"
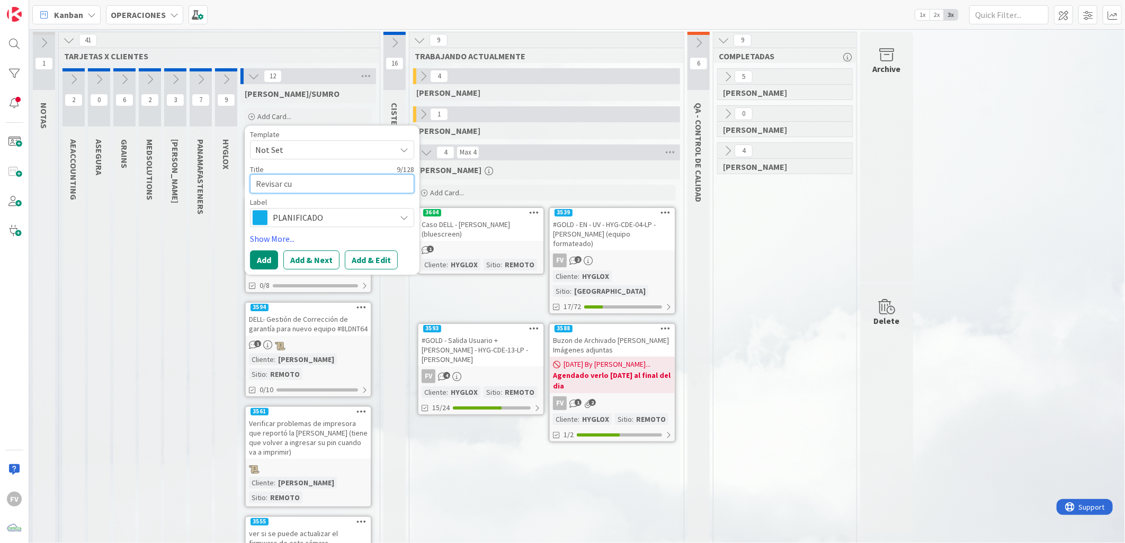
type textarea "Revisar cue"
type textarea "x"
type textarea "Revisar cuen"
type textarea "x"
type textarea "Revisar cuent"
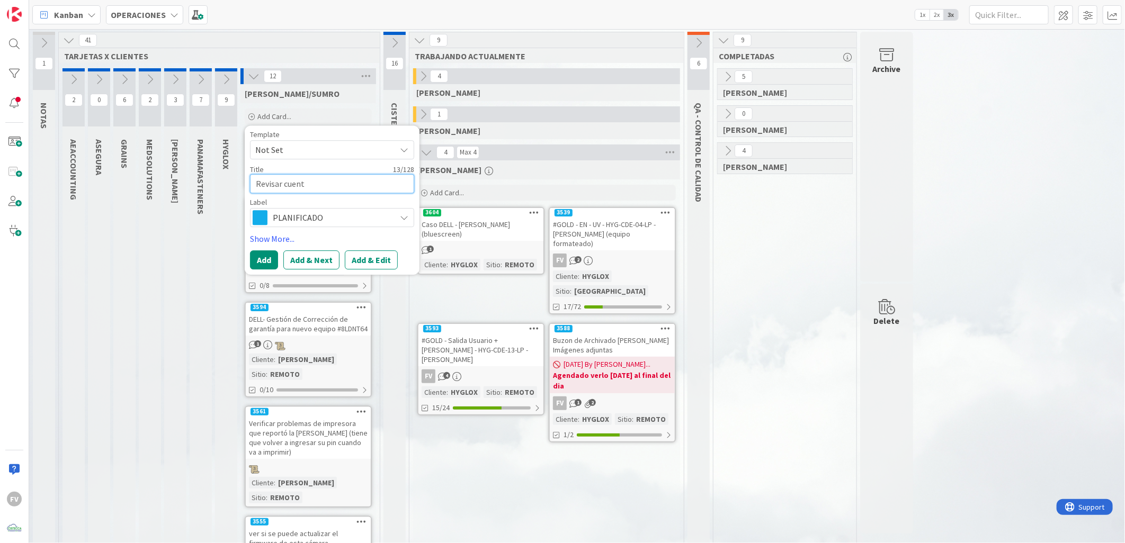
type textarea "x"
type textarea "Revisar cuen"
type textarea "x"
type textarea "Revisar cue"
type textarea "x"
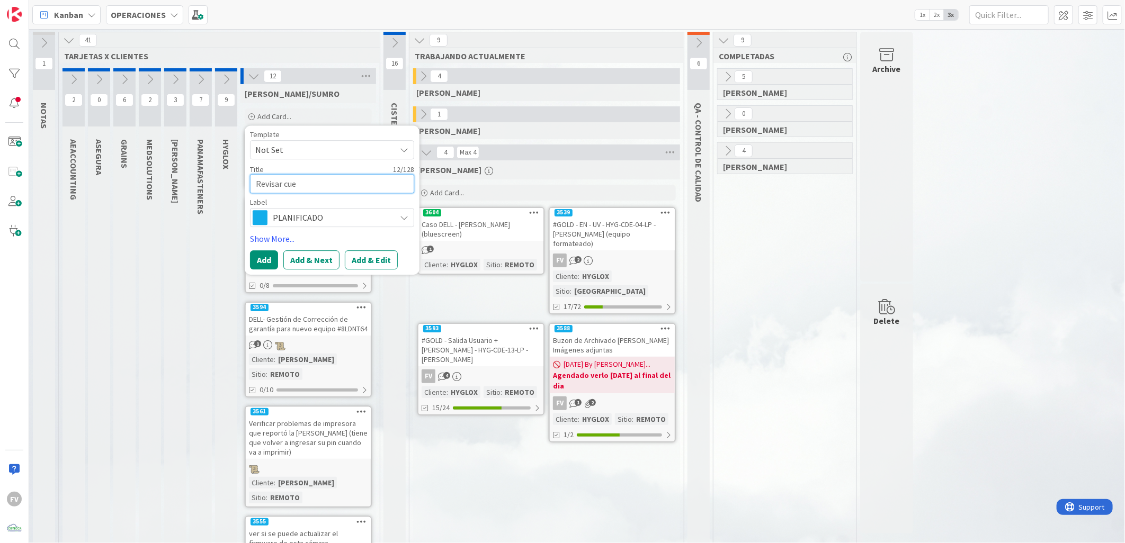
type textarea "Revisar cu"
type textarea "x"
type textarea "Revisar c"
type textarea "x"
type textarea "Revisar cc"
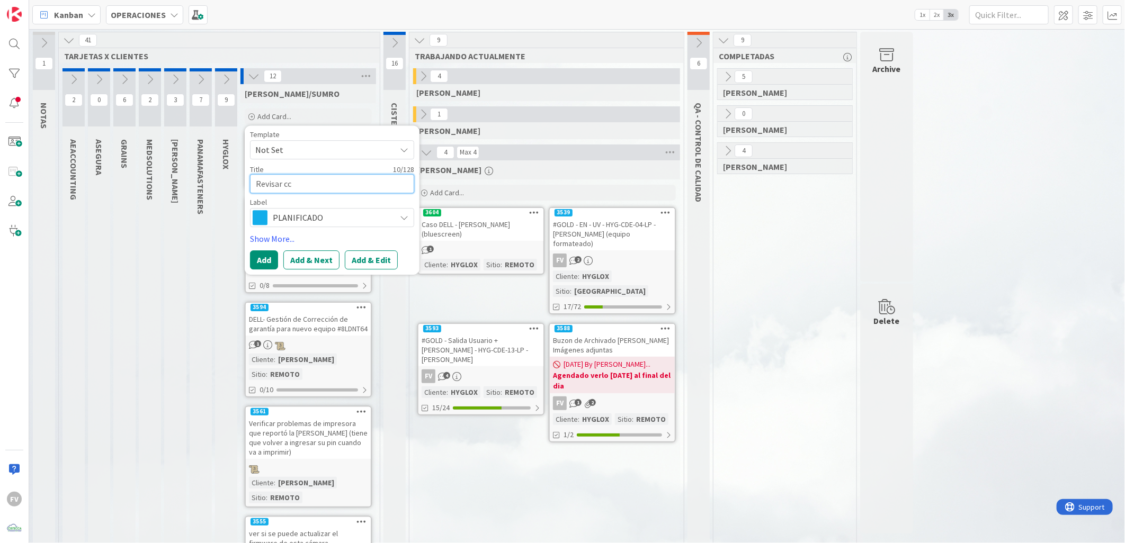
type textarea "x"
type textarea "Revisar c"
type textarea "x"
type textarea "Revisar c"
type textarea "x"
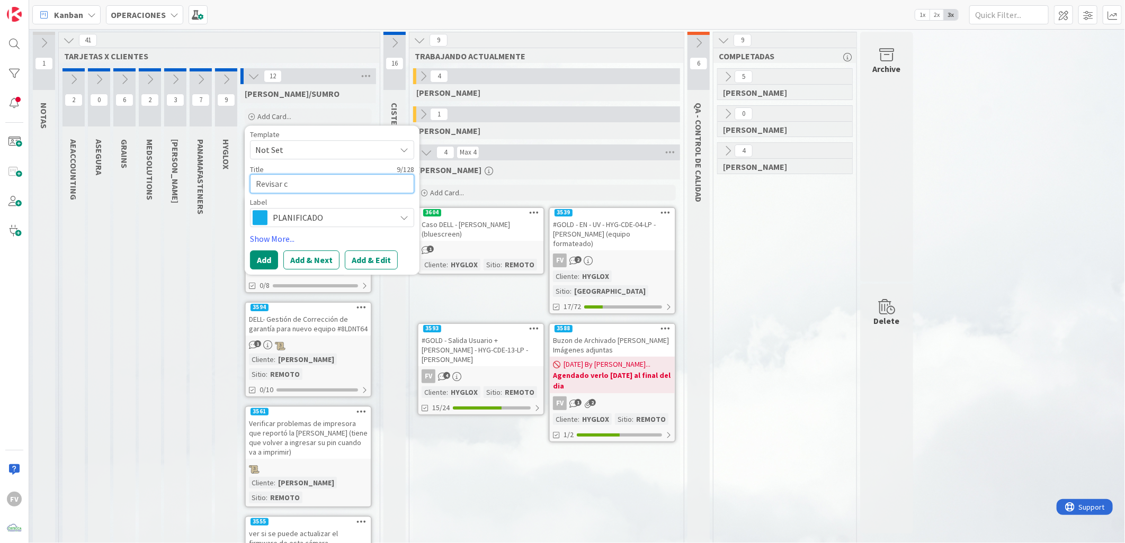
type textarea "Revisar co"
type textarea "x"
type textarea "Revisar com"
type textarea "x"
type textarea "Revisar comp"
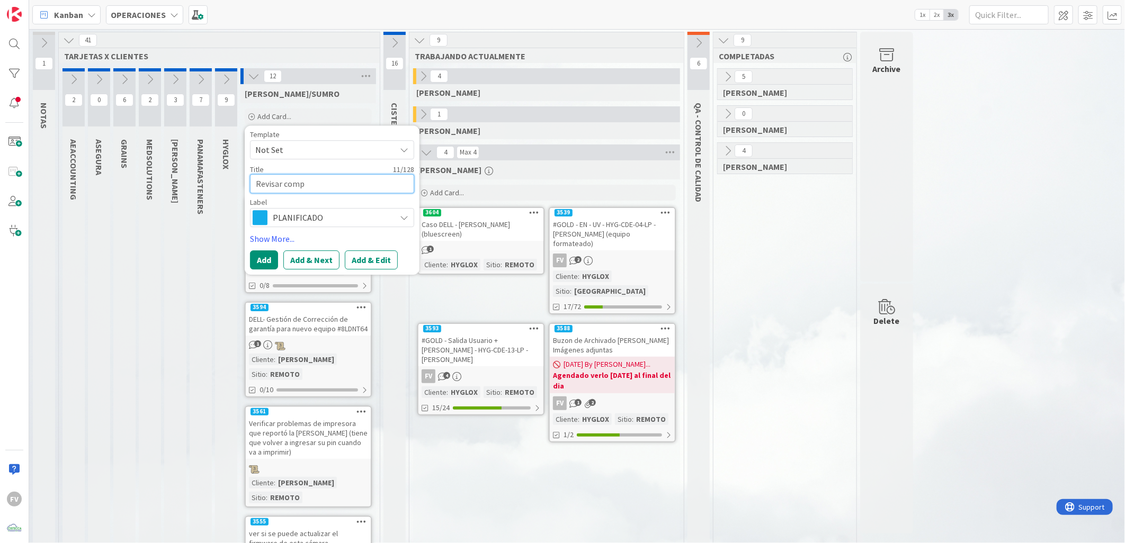
type textarea "x"
type textarea "Revisar compu"
type textarea "x"
type textarea "Revisar comput"
type textarea "x"
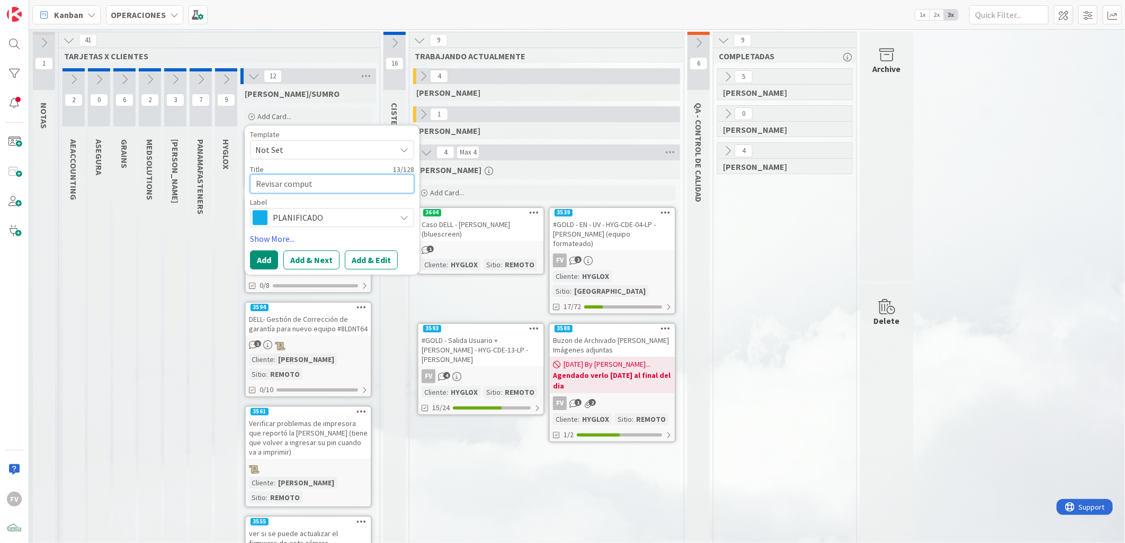
type textarea "Revisar computa"
type textarea "x"
type textarea "Revisar comput"
type textarea "x"
type textarea "Revisar compu"
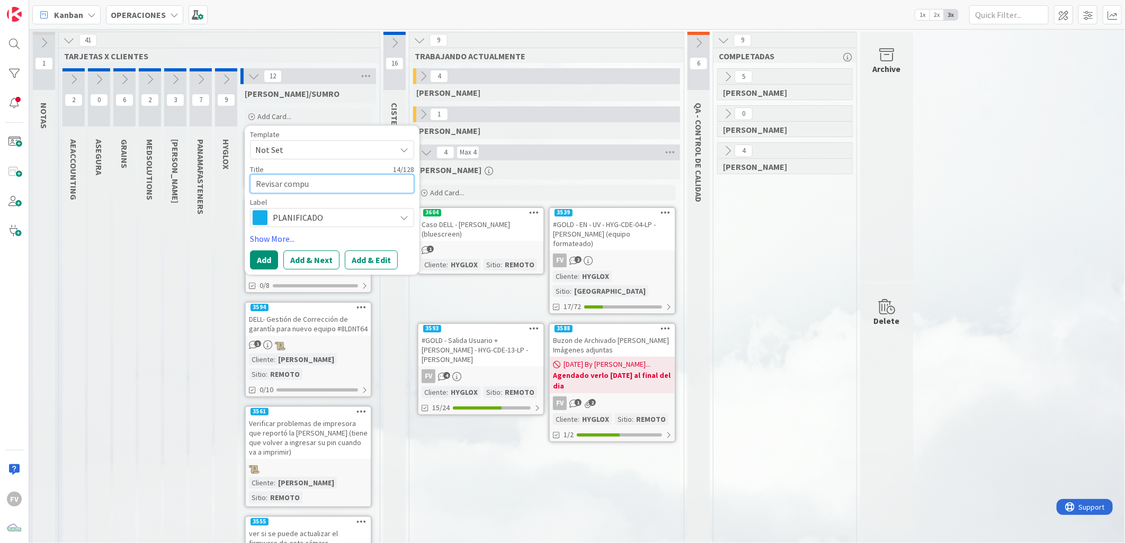
type textarea "x"
type textarea "Revisar comp"
type textarea "x"
type textarea "Revisar com"
type textarea "x"
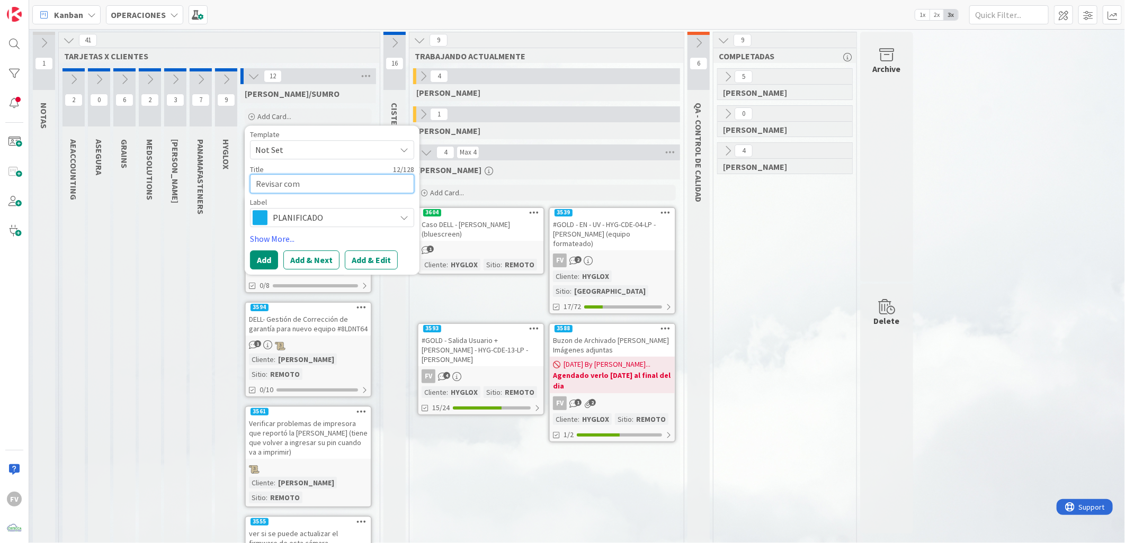
type textarea "Revisar co"
type textarea "x"
type textarea "Revisar c"
type textarea "x"
type textarea "Revisar"
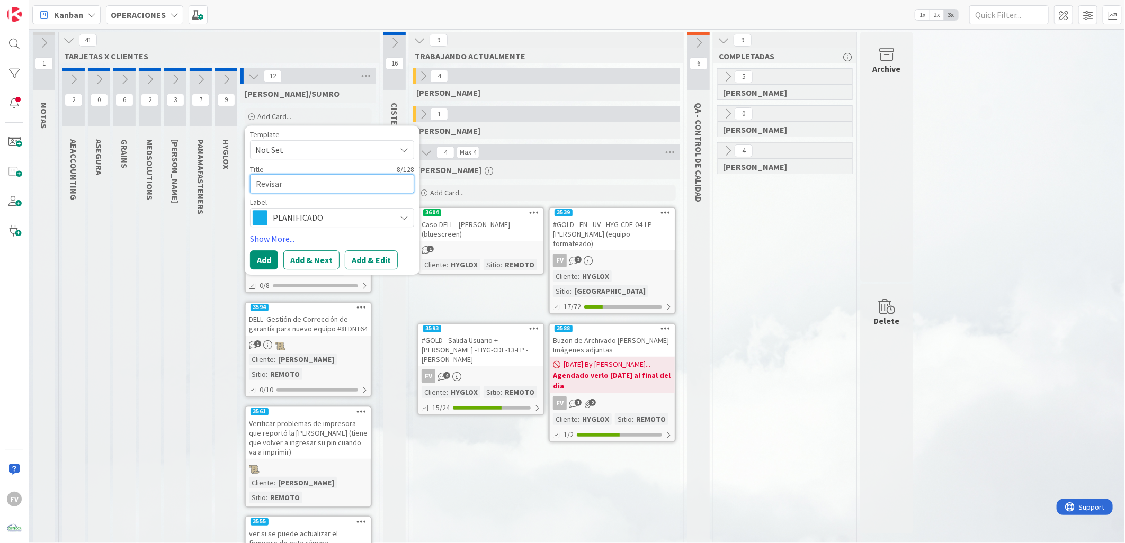
type textarea "x"
type textarea "Revisar e"
type textarea "x"
type textarea "Revisar eq"
type textarea "x"
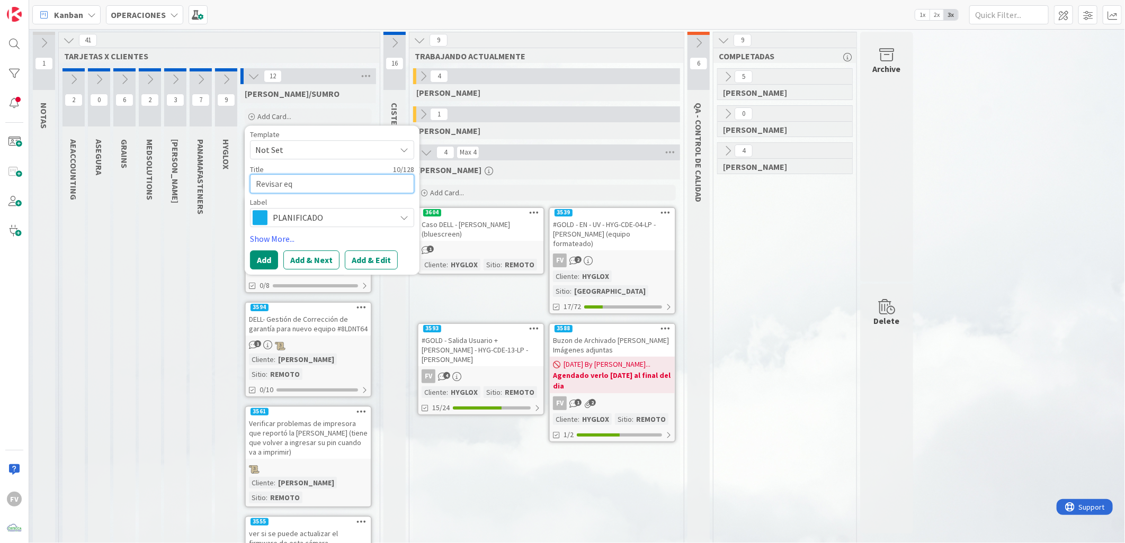
type textarea "Revisar equ"
type textarea "x"
type textarea "Revisar equi"
type textarea "x"
type textarea "Revisar equip"
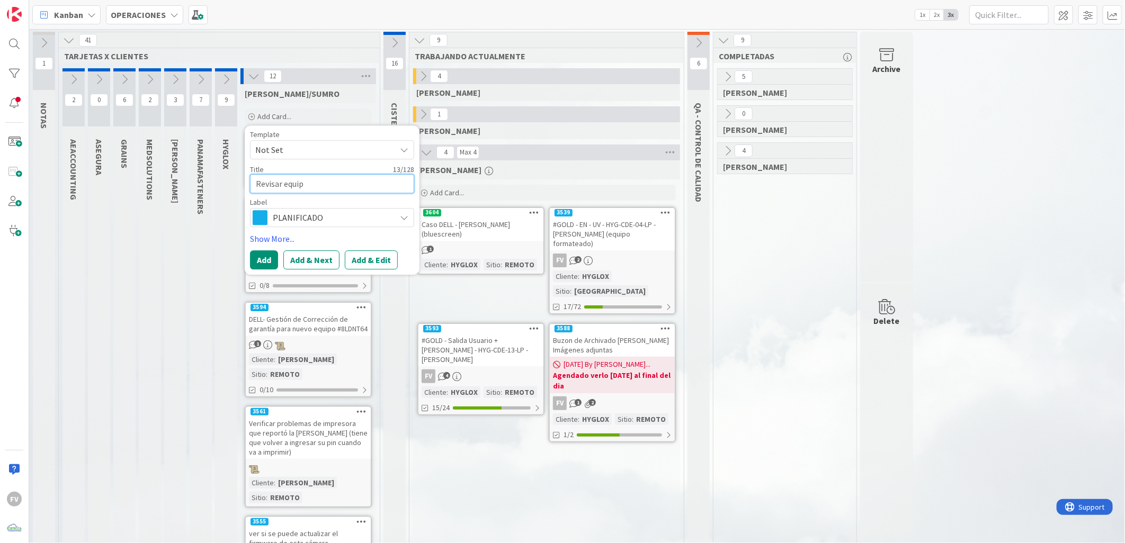
type textarea "x"
type textarea "Revisar equipo"
type textarea "x"
type textarea "Revisar equipo"
type textarea "x"
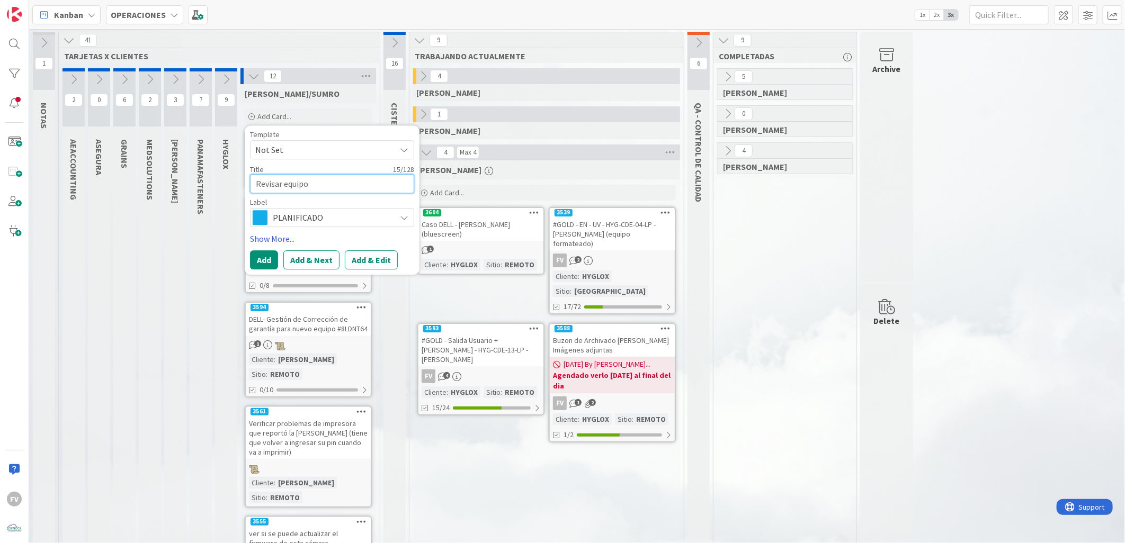
type textarea "Revisar equipo A"
type textarea "x"
type textarea "Revisar equipo An"
type textarea "x"
type textarea "Revisar equipo And"
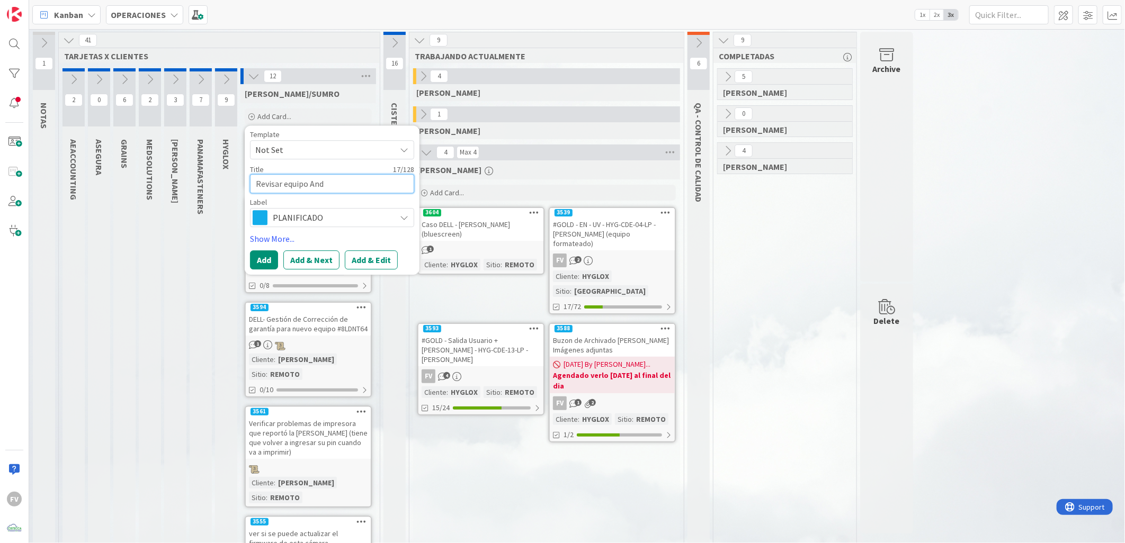
type textarea "x"
type textarea "Revisar equipo Andr"
type textarea "x"
type textarea "Revisar equipo [PERSON_NAME]"
type textarea "x"
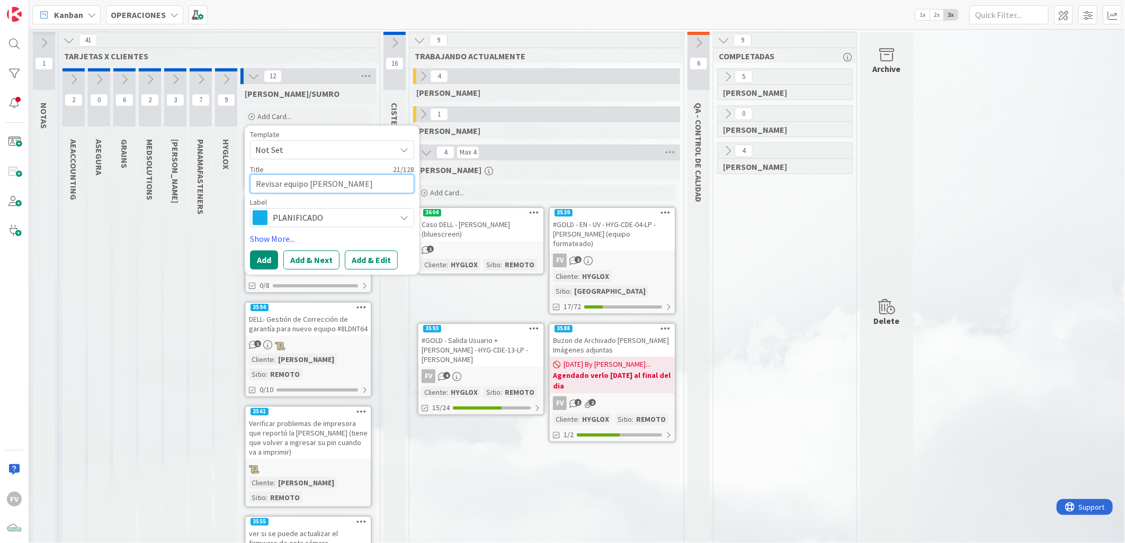
type textarea "Revisar equipo [PERSON_NAME]"
type textarea "x"
type textarea "Revisar equipo [PERSON_NAME]"
type textarea "x"
type textarea "Revisar equipo [PERSON_NAME]"
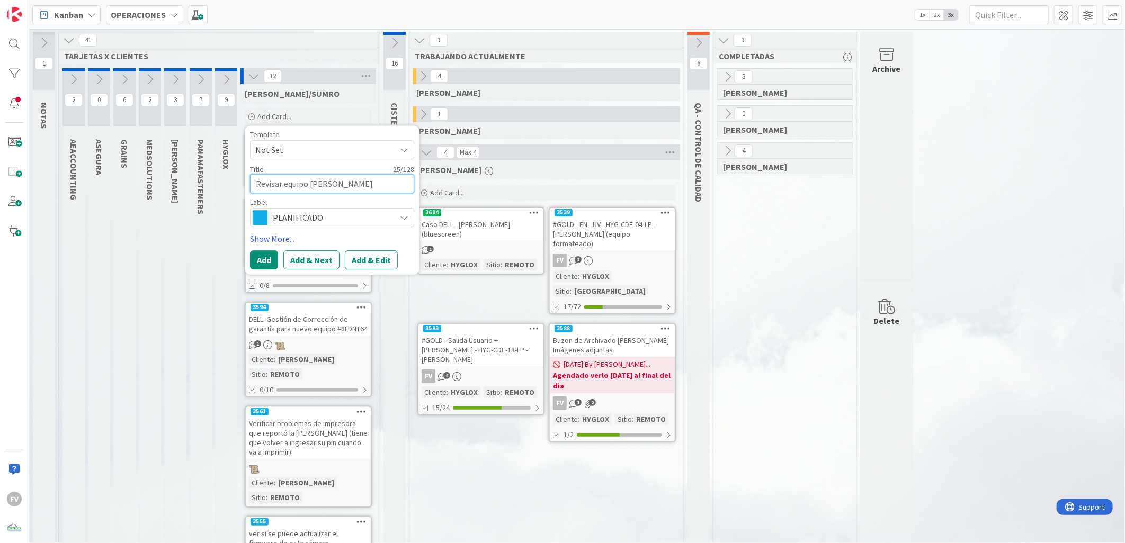
type textarea "x"
type textarea "Revisar equipo [PERSON_NAME]"
type textarea "x"
type textarea "Revisar equipo [PERSON_NAME]"
type textarea "x"
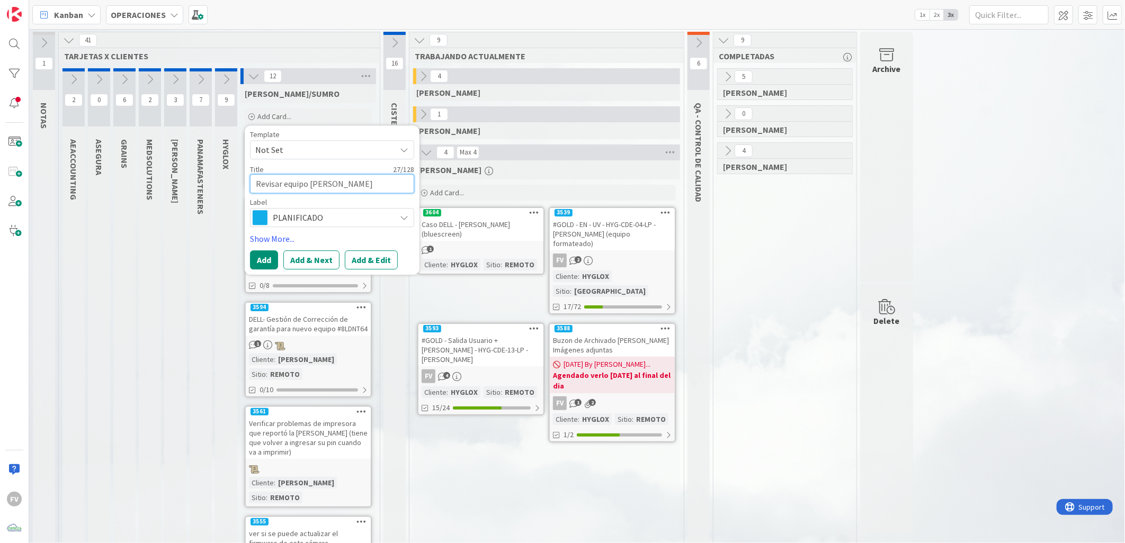
type textarea "Revisar equipo [PERSON_NAME]"
type textarea "x"
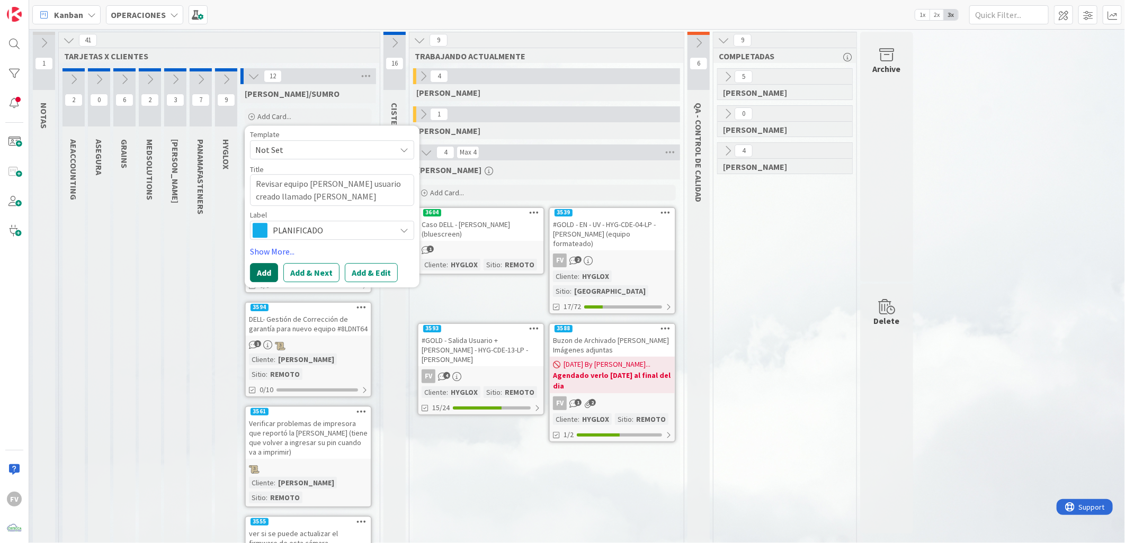
click at [263, 271] on button "Add" at bounding box center [264, 272] width 28 height 19
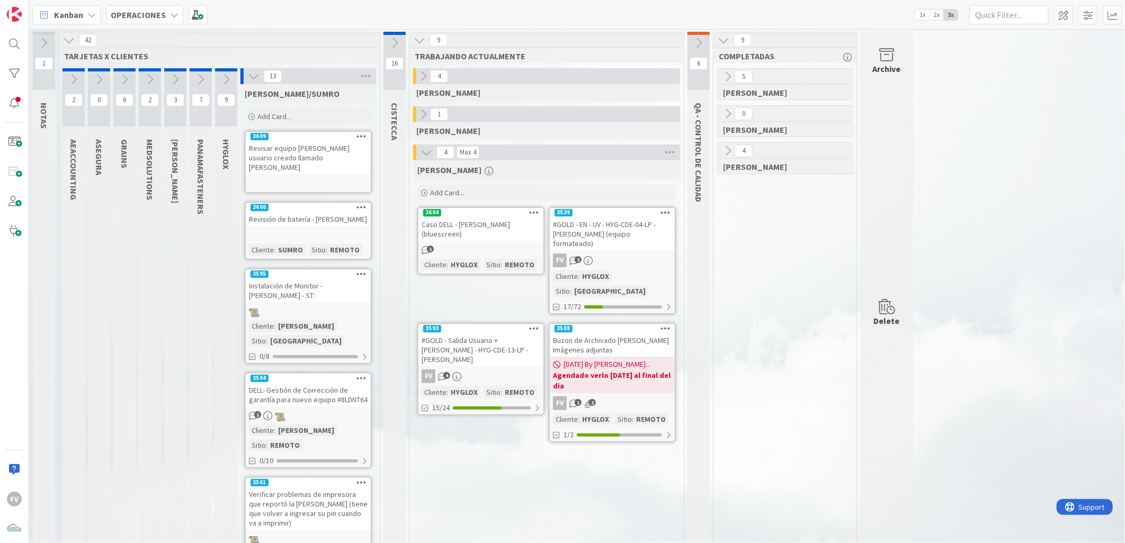
click at [294, 165] on link "3609 Revisar equipo [PERSON_NAME] usuario creado llamado [PERSON_NAME]" at bounding box center [308, 162] width 127 height 62
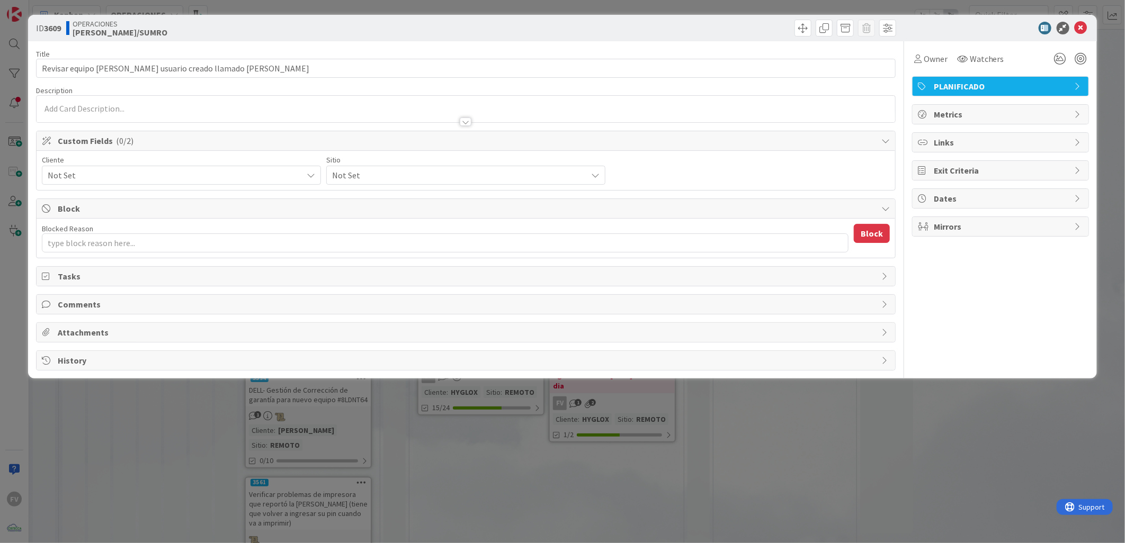
click at [689, 3] on div "ID 3609 OPERACIONES [PERSON_NAME]/SUMRO Title 57 / 128 Revisar equipo [PERSON_N…" at bounding box center [562, 271] width 1125 height 543
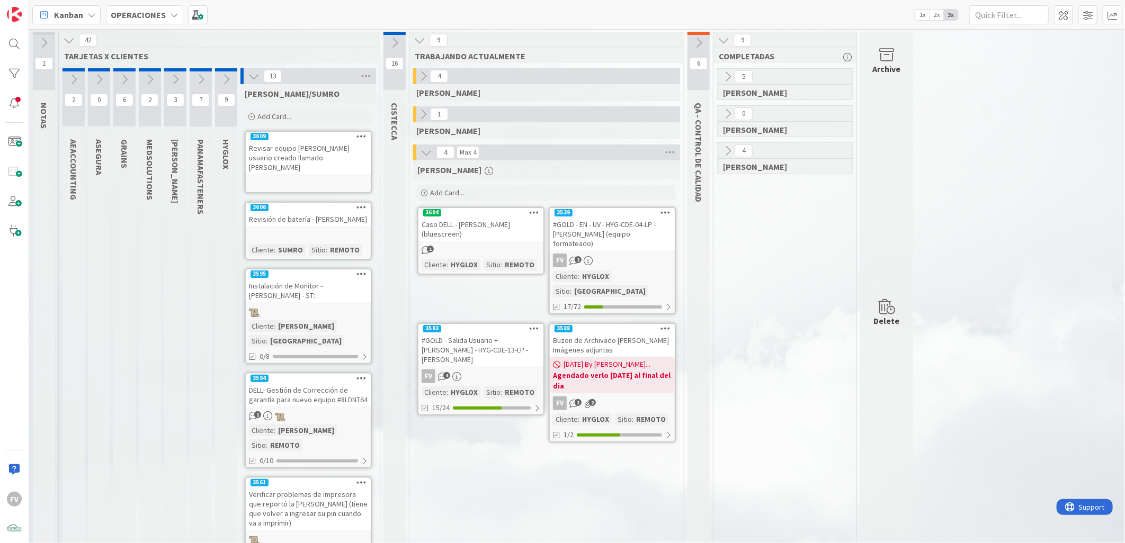
click at [252, 77] on icon at bounding box center [254, 76] width 12 height 12
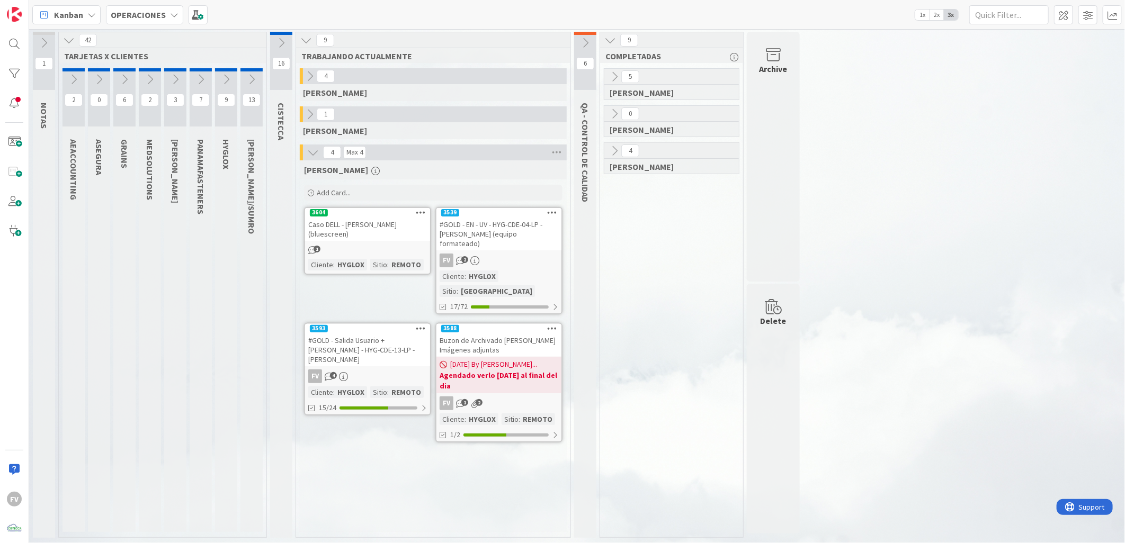
click at [353, 334] on div "#GOLD - Salida Usuario + [PERSON_NAME] - HYG-CDE-13-LP - [PERSON_NAME]" at bounding box center [367, 350] width 125 height 33
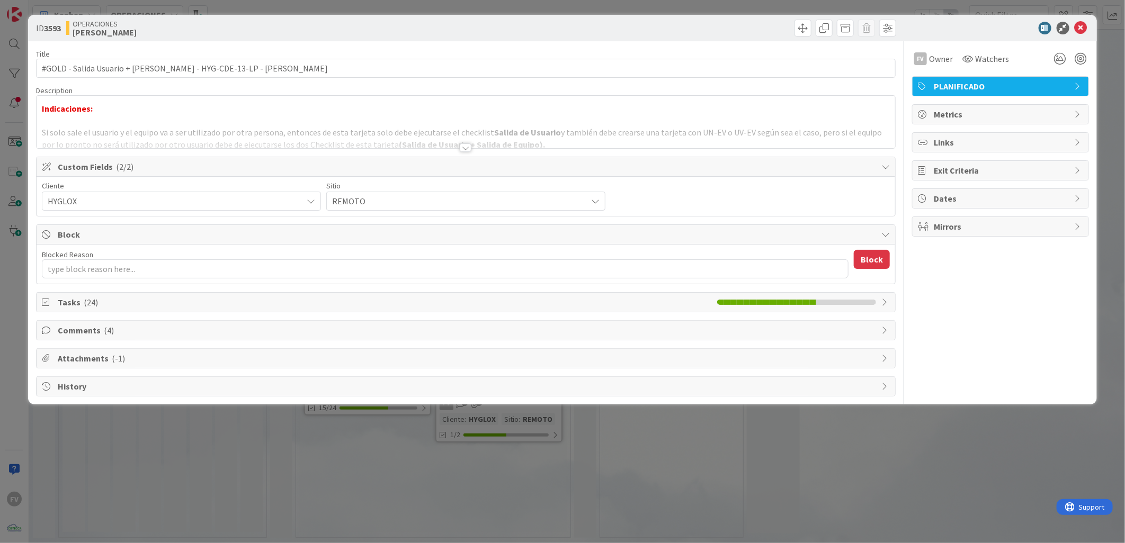
click at [129, 304] on span "Tasks ( 24 )" at bounding box center [385, 302] width 654 height 13
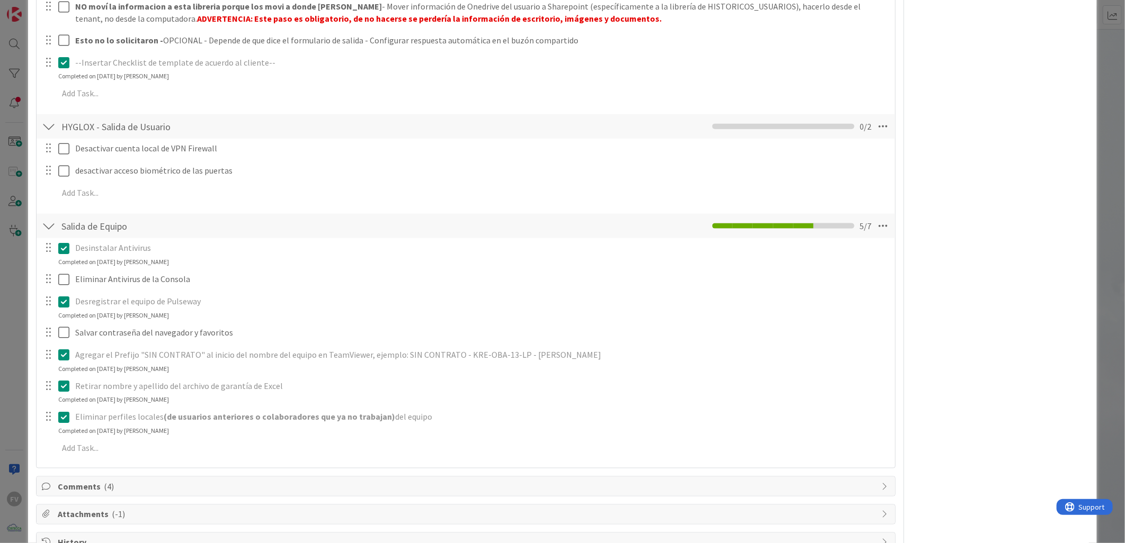
scroll to position [797, 0]
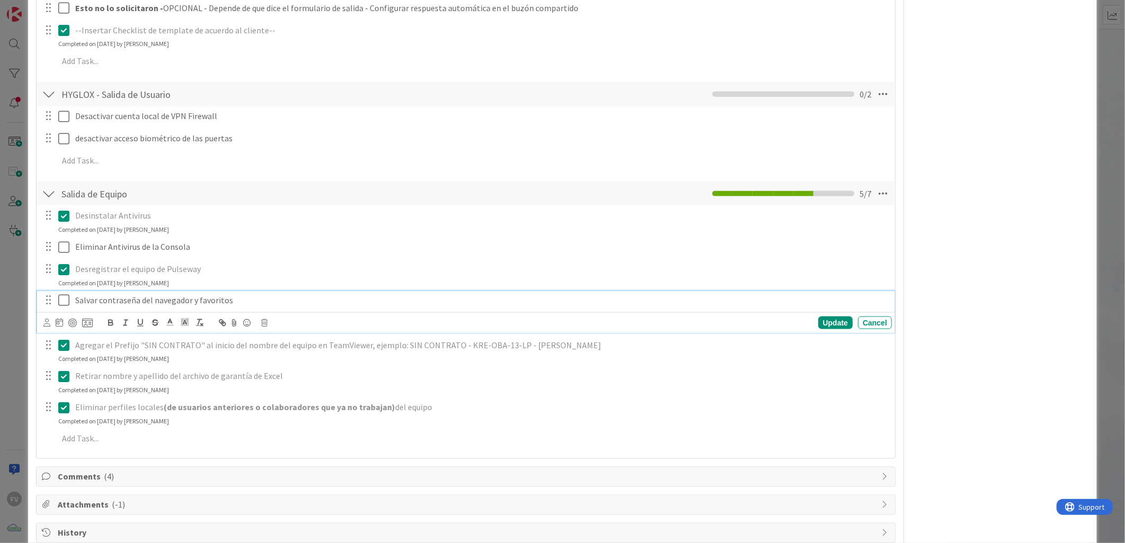
click at [78, 308] on div "Salvar contraseña del navegador y favoritos" at bounding box center [481, 300] width 820 height 19
click at [76, 303] on p "Salvar contraseña del navegador y favoritos" at bounding box center [481, 300] width 812 height 12
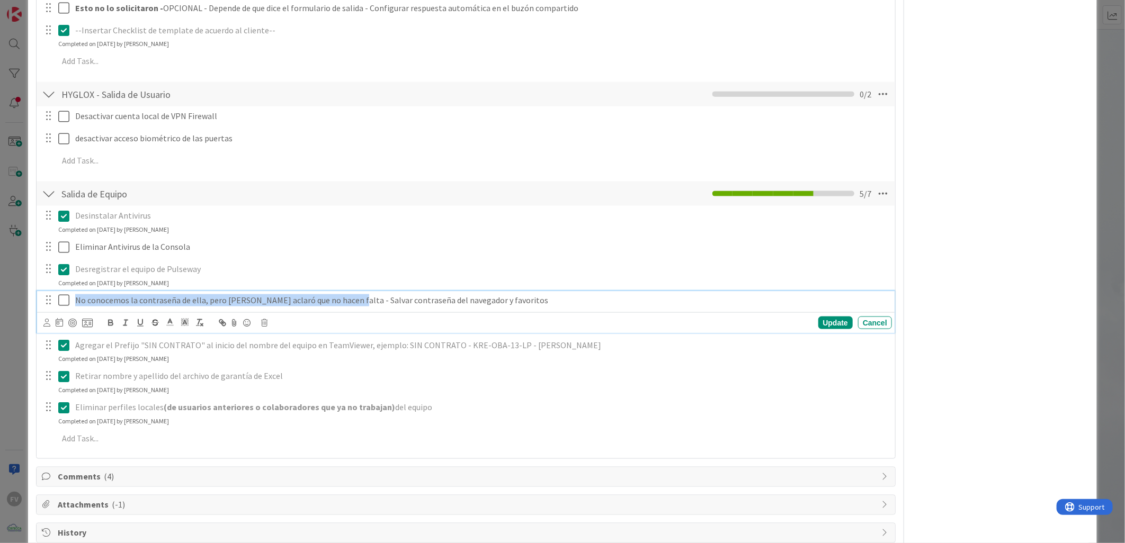
drag, startPoint x: 347, startPoint y: 301, endPoint x: 77, endPoint y: 309, distance: 270.7
click at [77, 309] on div "No conocemos la contraseña de ella, pero [PERSON_NAME] aclaró que no hacen falt…" at bounding box center [481, 300] width 820 height 19
click at [112, 322] on icon "button" at bounding box center [111, 321] width 4 height 3
click at [798, 323] on div "Update" at bounding box center [835, 323] width 34 height 13
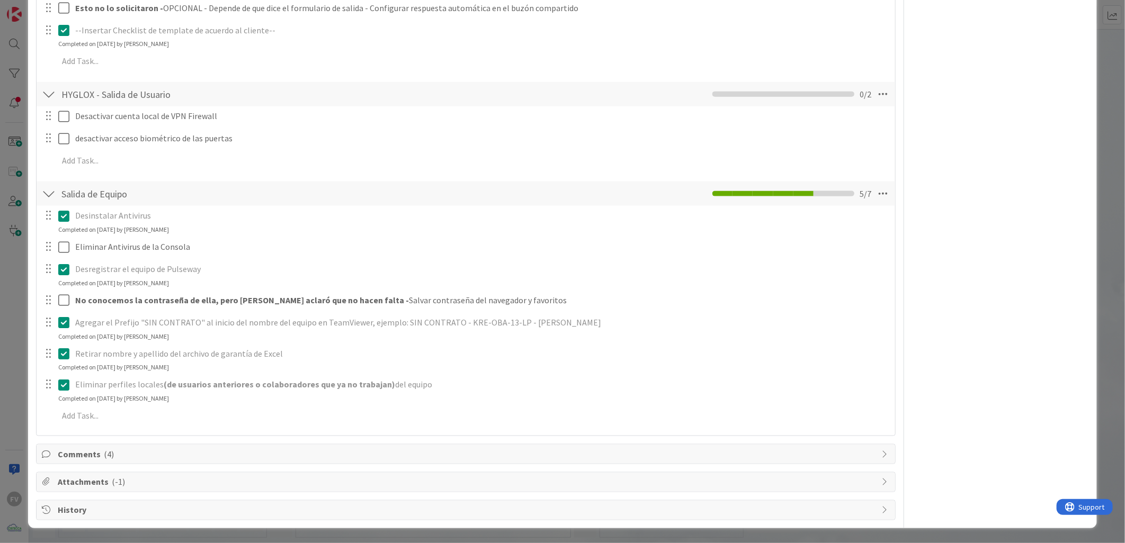
click at [96, 360] on span "Attachments ( -1 )" at bounding box center [467, 482] width 818 height 13
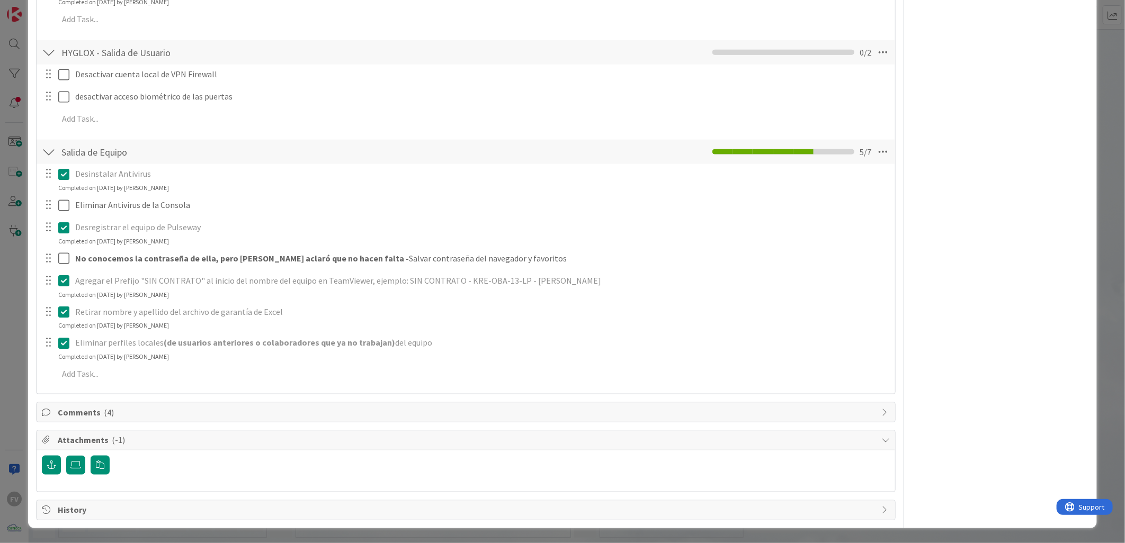
click at [137, 360] on span "Attachments ( -1 )" at bounding box center [467, 440] width 818 height 13
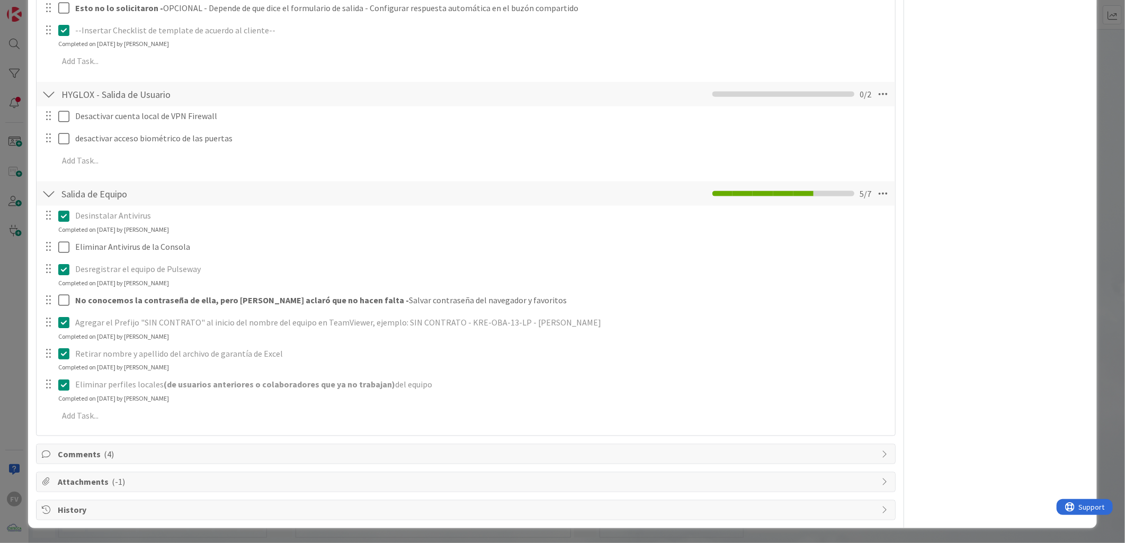
click at [128, 360] on span "Comments ( 4 )" at bounding box center [467, 454] width 818 height 13
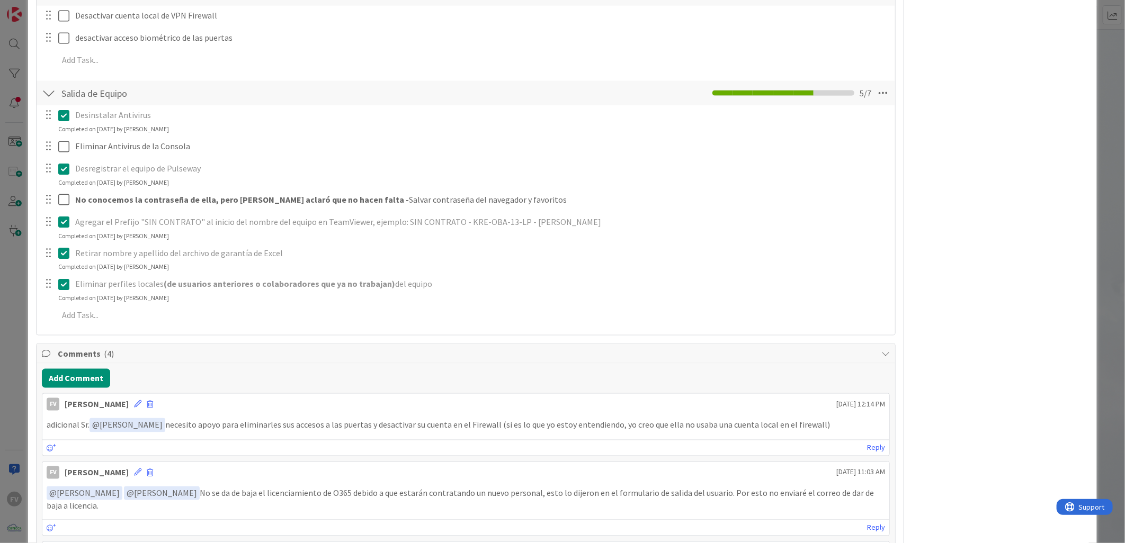
scroll to position [1015, 0]
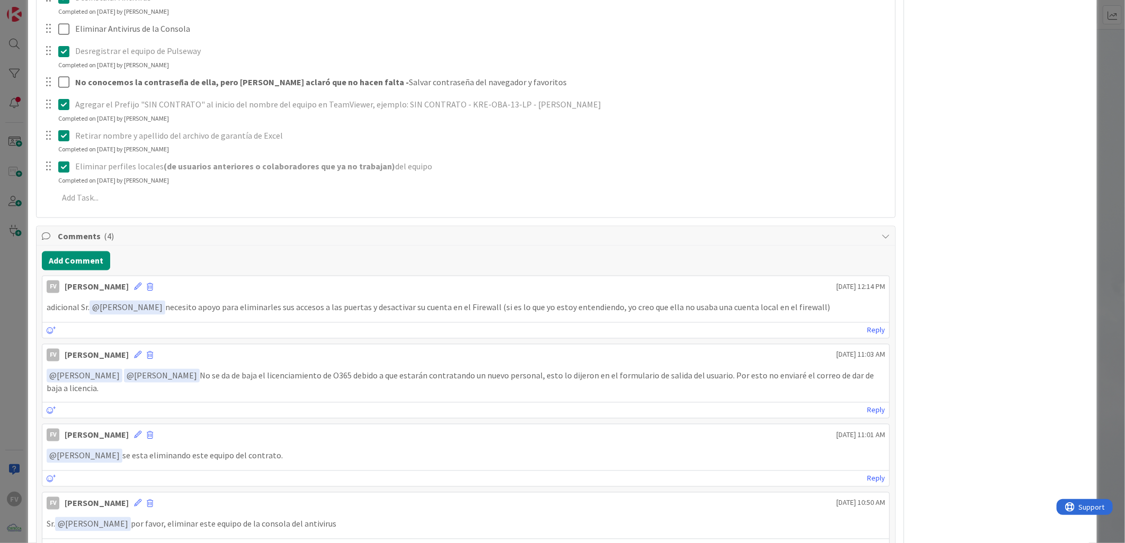
click at [167, 237] on span "Comments ( 4 )" at bounding box center [467, 236] width 818 height 13
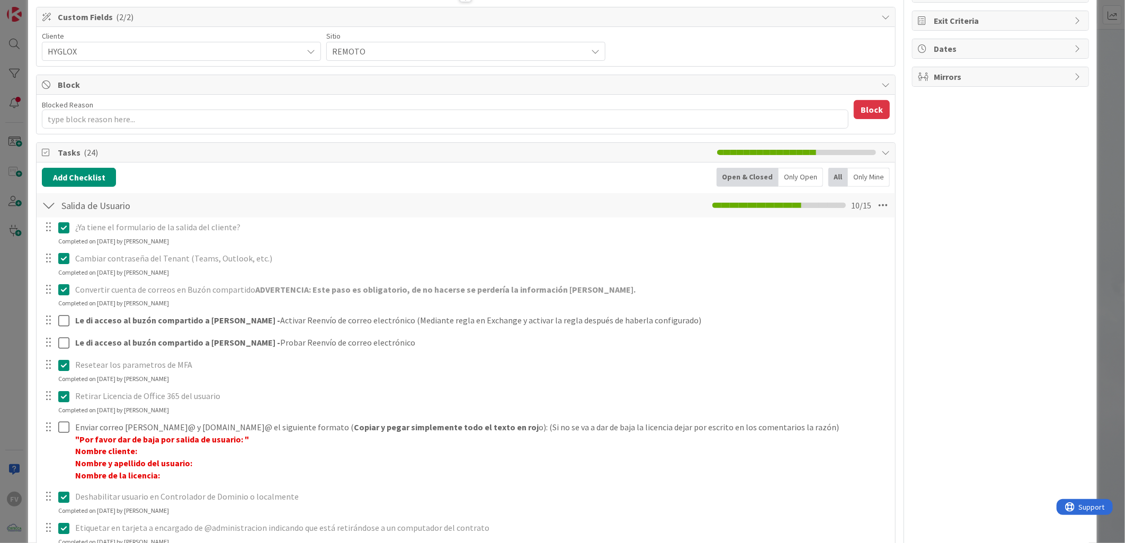
scroll to position [0, 0]
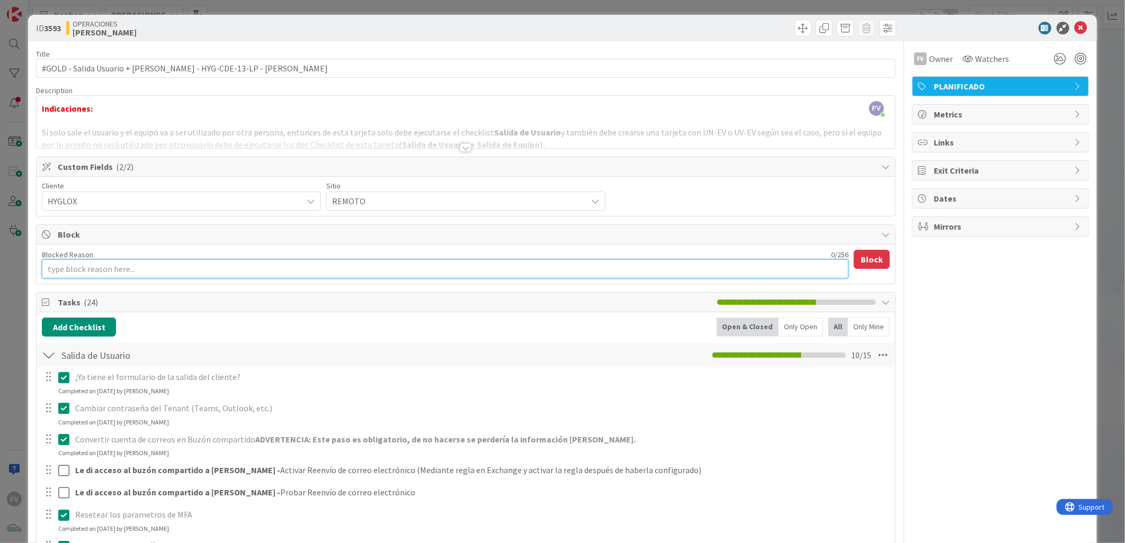
click at [120, 270] on textarea "Blocked Reason" at bounding box center [445, 268] width 806 height 19
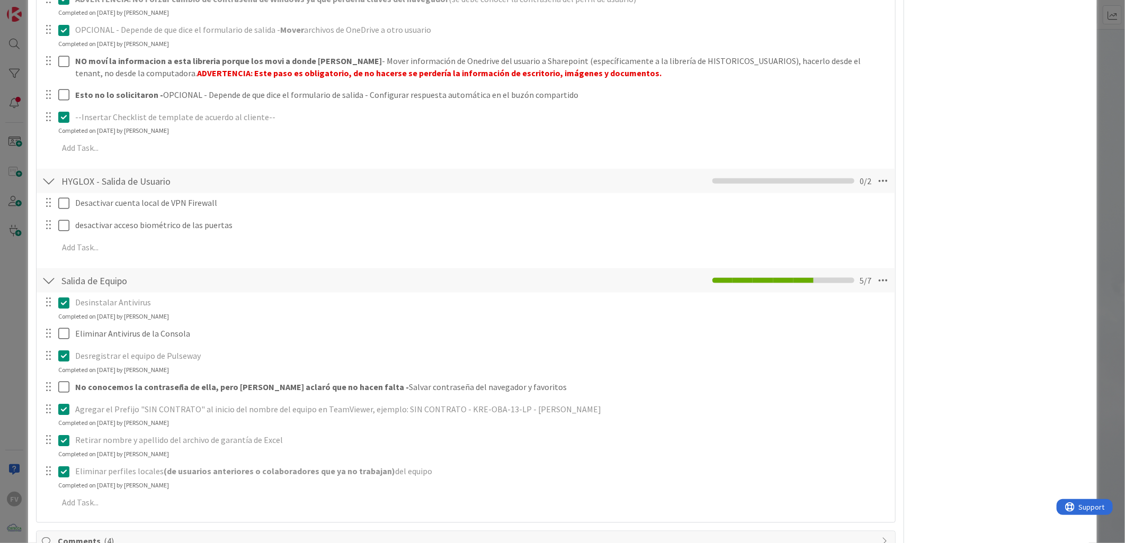
scroll to position [624, 0]
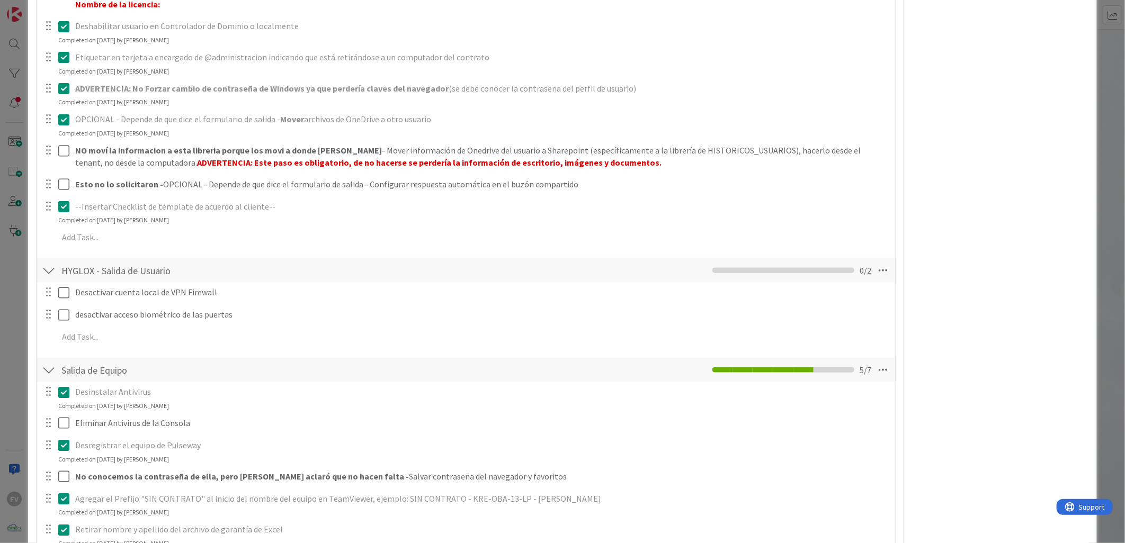
click at [30, 222] on div "ID 3593 OPERACIONES [PERSON_NAME] Title 75 / 128 #GOLD - Salida Usuario + Salid…" at bounding box center [562, 48] width 1069 height 1314
click at [28, 216] on div "ID 3593 OPERACIONES [PERSON_NAME] Title 75 / 128 #GOLD - Salida Usuario + Salid…" at bounding box center [562, 48] width 1069 height 1314
click at [20, 220] on div "ID 3593 OPERACIONES [PERSON_NAME] Title 75 / 128 #GOLD - Salida Usuario + Salid…" at bounding box center [562, 271] width 1125 height 543
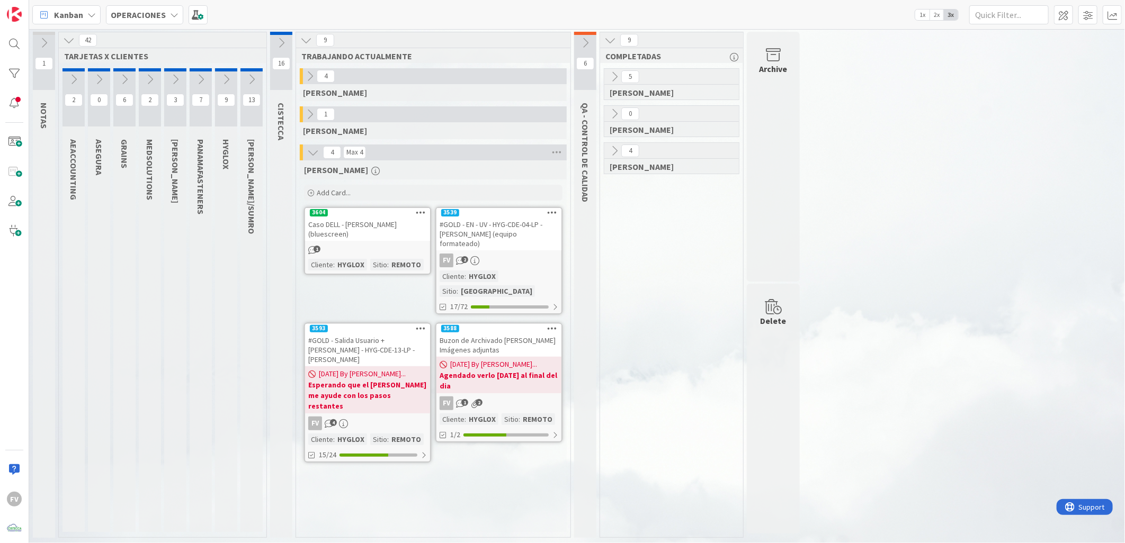
click at [499, 254] on div "FV 2" at bounding box center [498, 261] width 125 height 14
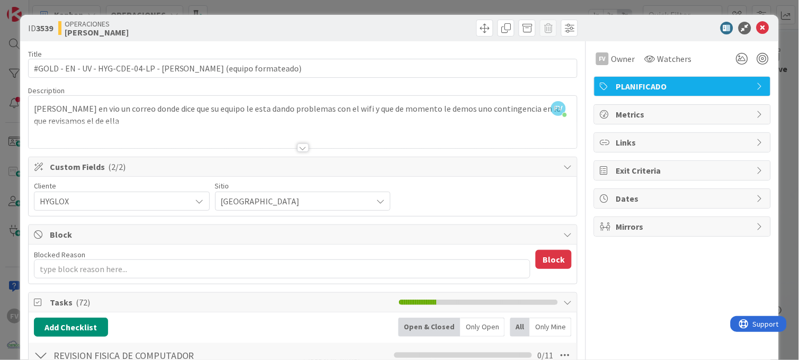
scroll to position [118, 0]
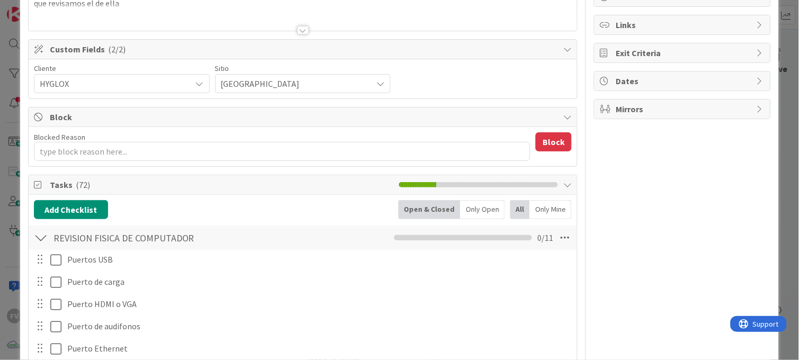
click at [313, 50] on span "Custom Fields ( 2/2 )" at bounding box center [304, 49] width 508 height 13
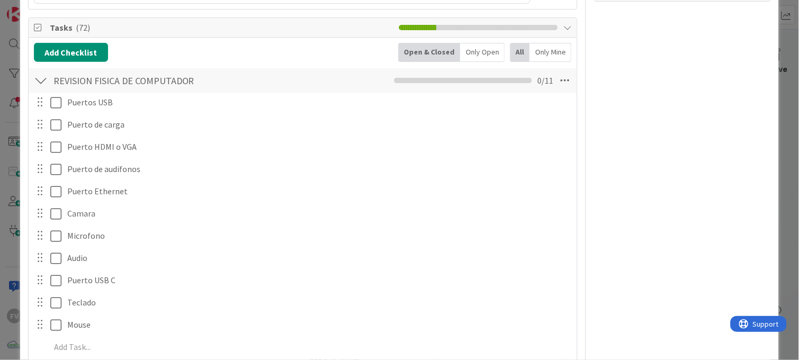
scroll to position [59, 0]
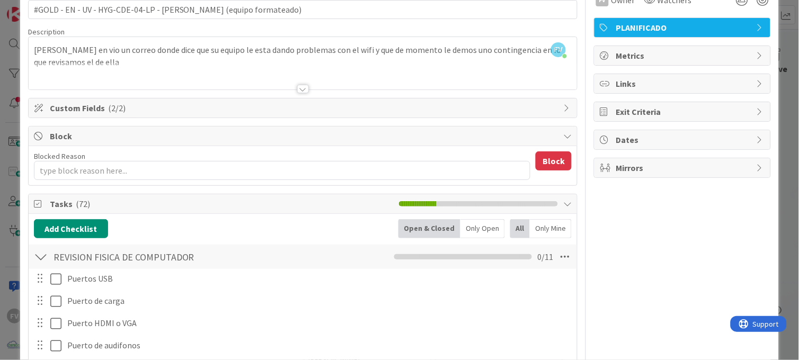
click at [258, 127] on div "Block" at bounding box center [303, 137] width 549 height 20
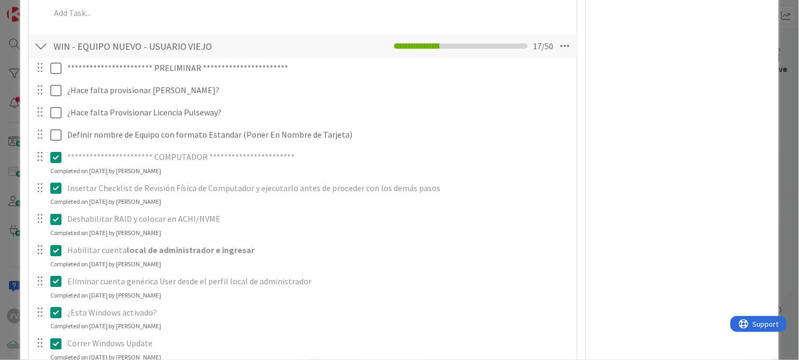
scroll to position [411, 0]
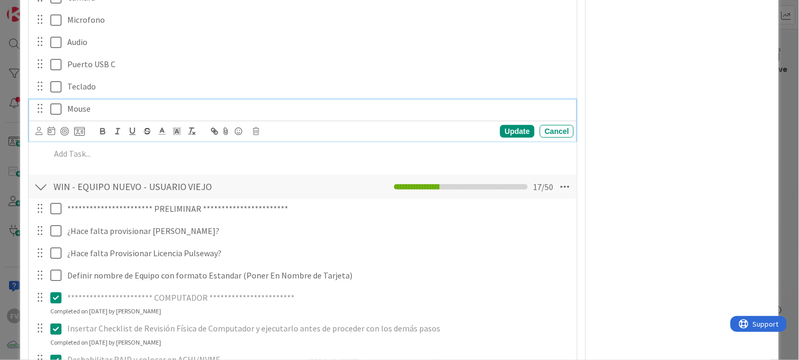
click at [63, 107] on div "Mouse" at bounding box center [318, 109] width 510 height 19
click at [59, 103] on icon at bounding box center [58, 109] width 16 height 13
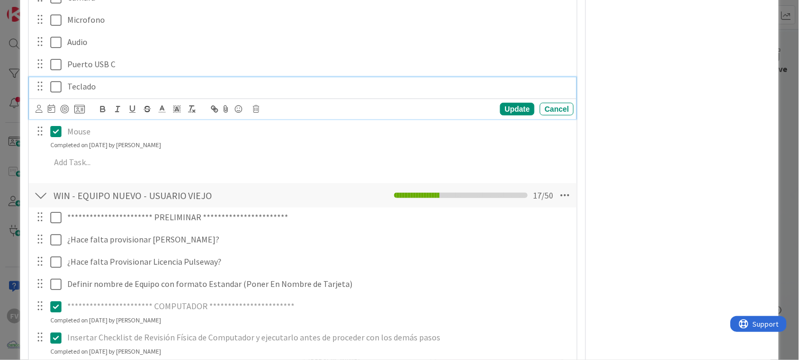
click at [57, 87] on icon at bounding box center [58, 86] width 16 height 13
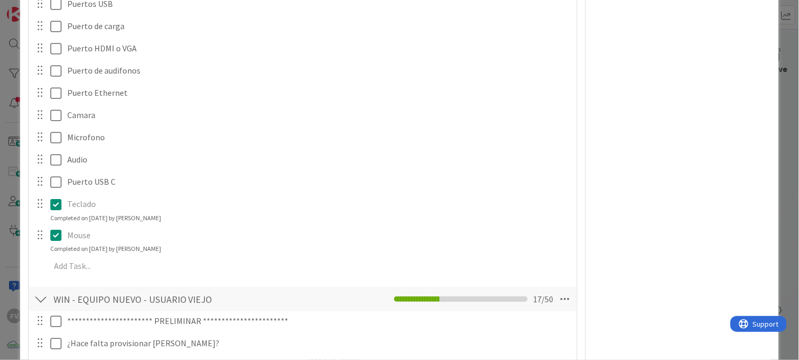
scroll to position [235, 0]
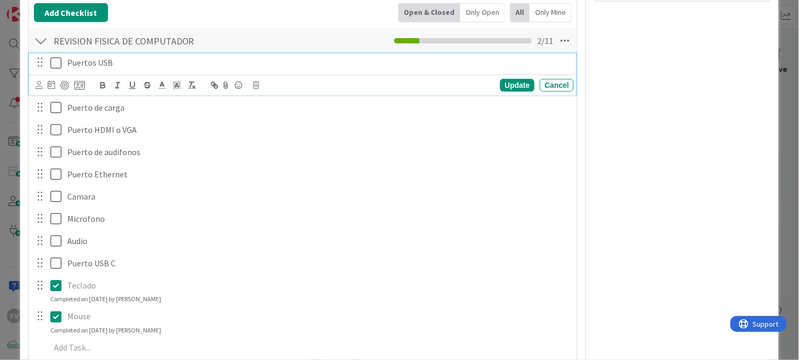
click at [57, 60] on icon at bounding box center [58, 63] width 16 height 13
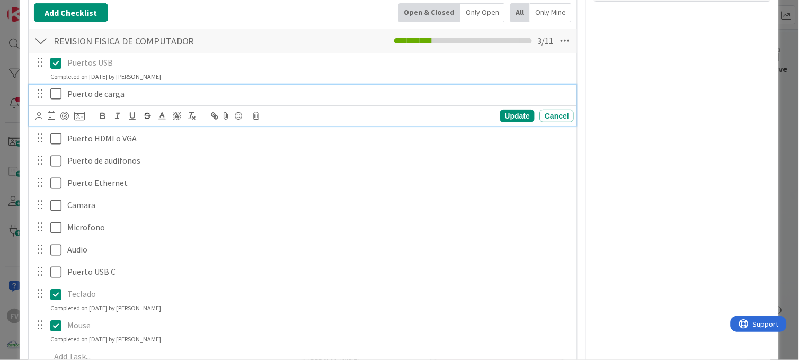
click at [56, 89] on icon at bounding box center [58, 93] width 16 height 13
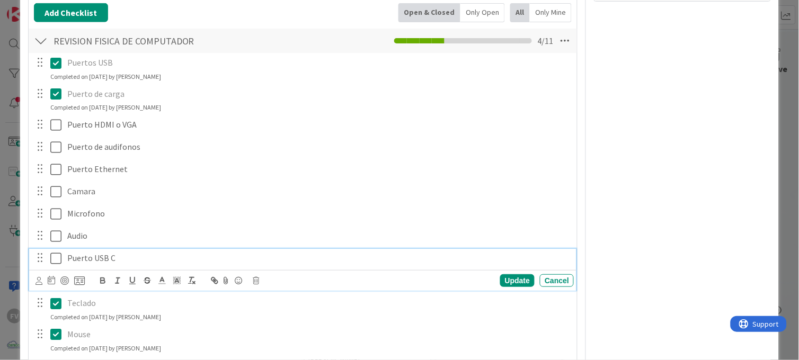
click at [55, 255] on icon at bounding box center [58, 258] width 16 height 13
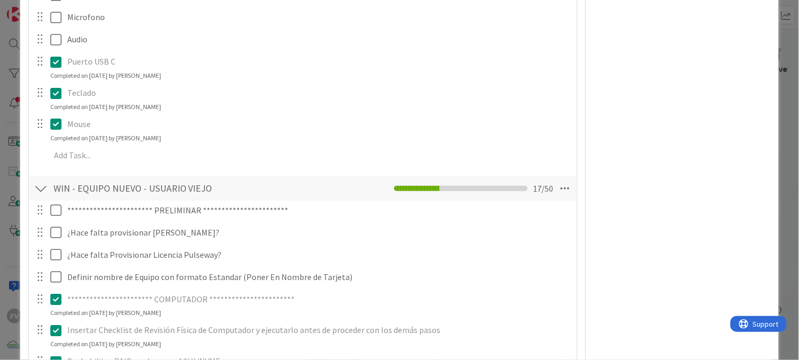
scroll to position [530, 0]
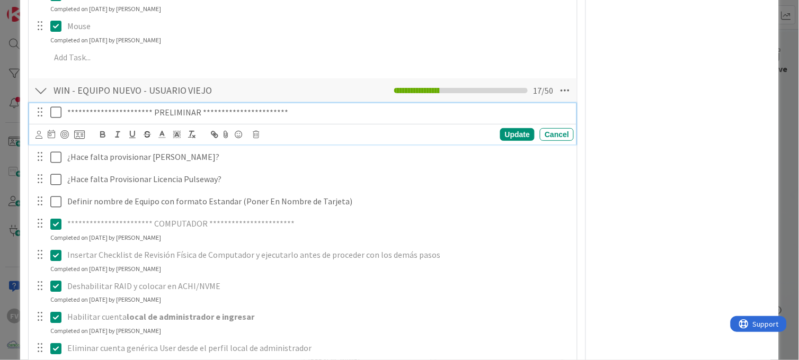
click at [56, 113] on icon at bounding box center [58, 112] width 16 height 13
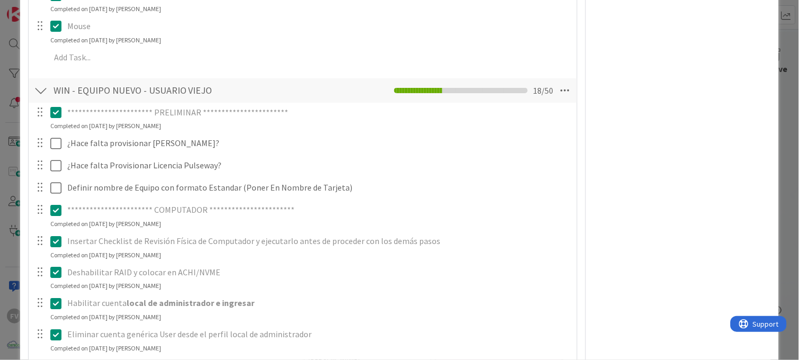
scroll to position [588, 0]
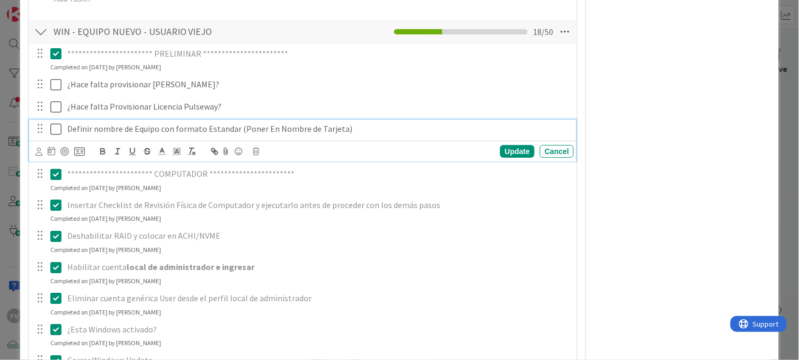
click at [52, 130] on icon at bounding box center [58, 129] width 16 height 13
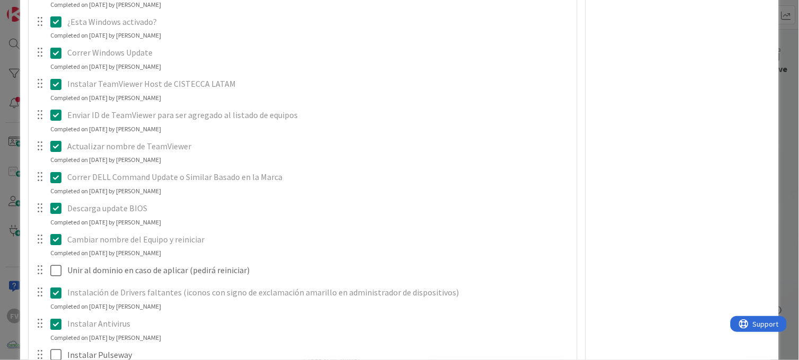
scroll to position [1059, 0]
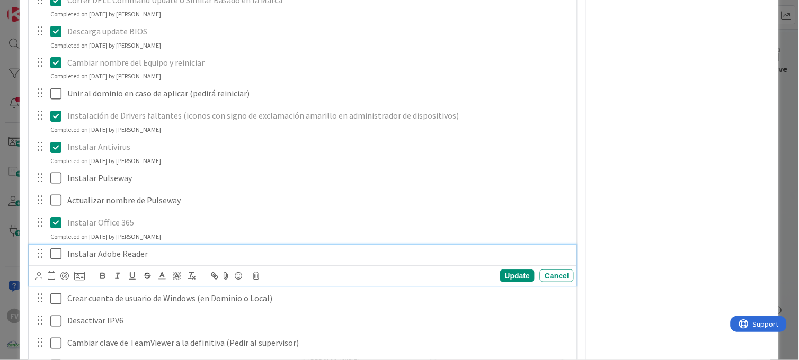
click at [55, 246] on button at bounding box center [56, 254] width 13 height 17
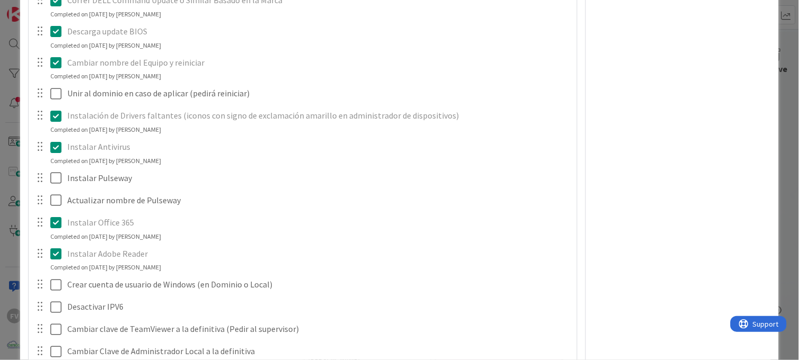
scroll to position [1118, 0]
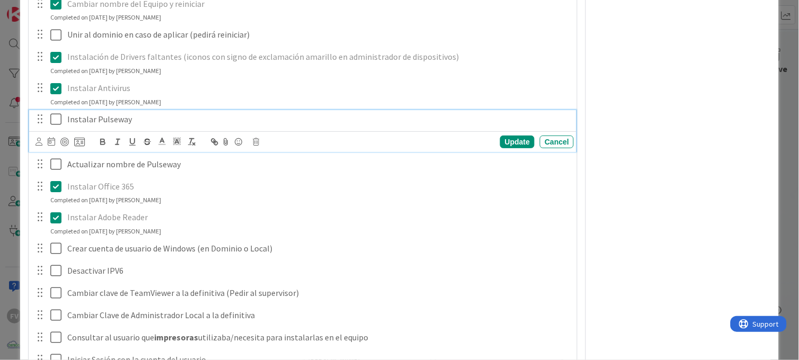
click at [55, 112] on button at bounding box center [56, 119] width 13 height 17
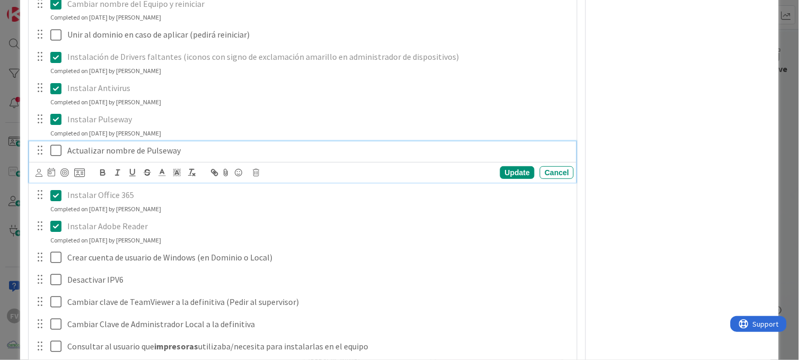
click at [54, 148] on icon at bounding box center [58, 150] width 16 height 13
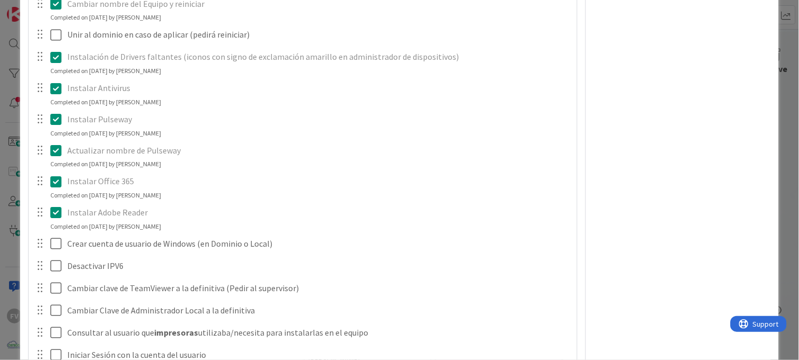
scroll to position [1235, 0]
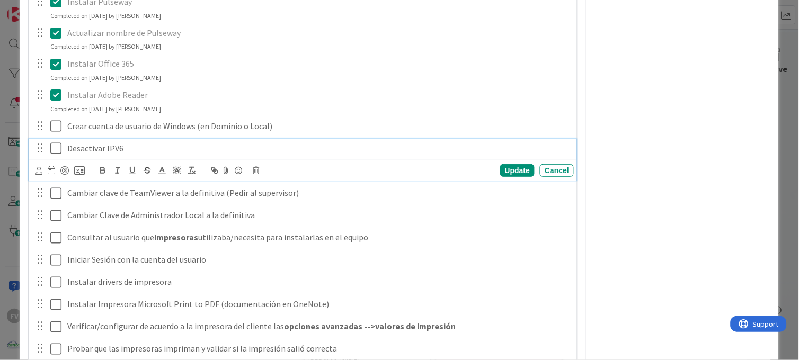
click at [67, 144] on p "Desactivar IPV6" at bounding box center [318, 148] width 502 height 12
click at [59, 146] on icon at bounding box center [58, 148] width 16 height 13
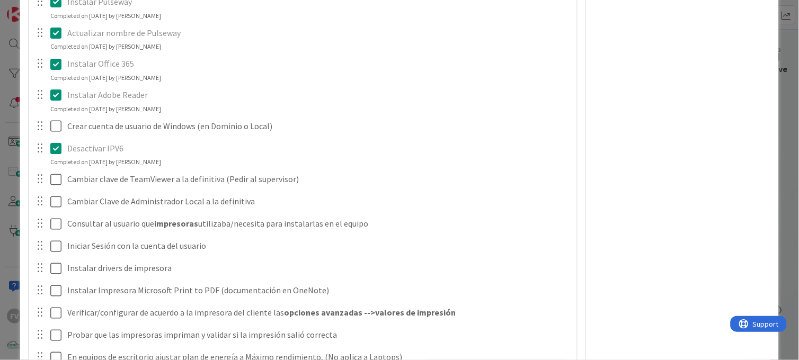
scroll to position [1294, 0]
